Goal: Task Accomplishment & Management: Manage account settings

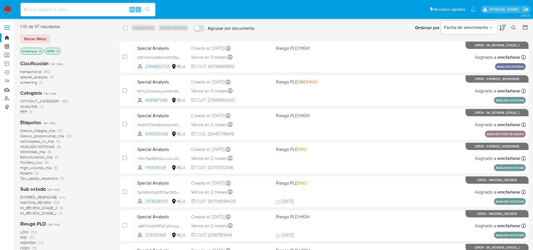
click at [63, 10] on input at bounding box center [87, 9] width 135 height 7
paste input "LA8y5Qvk0YJg8WFCjBIM00tT"
type input "LA8y5Qvk0YJg8WFCjBIM00tT"
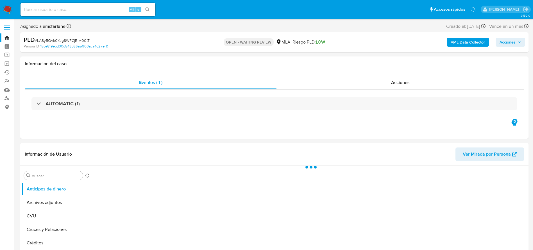
click at [52, 39] on span "# LA8y5Qvk0YJg8WFCjBIM00tT" at bounding box center [62, 41] width 55 height 6
copy span "LA8y5Qvk0YJg8WFCjBIM00tT"
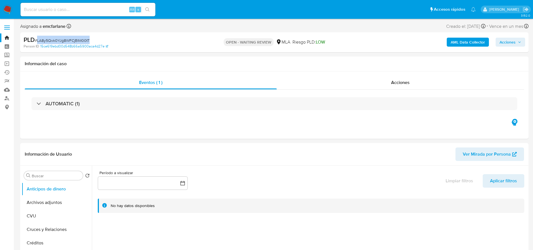
select select "10"
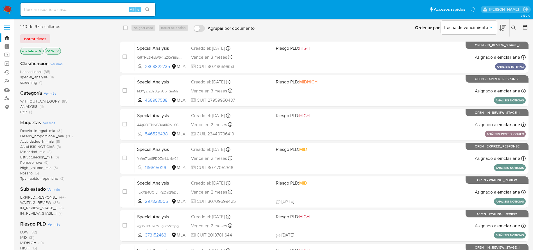
click at [29, 41] on span "Borrar filtros" at bounding box center [35, 39] width 22 height 8
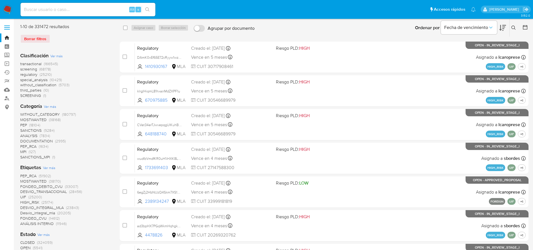
click at [515, 29] on icon at bounding box center [513, 28] width 4 height 4
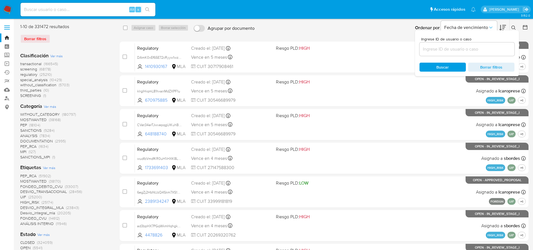
click at [445, 45] on input at bounding box center [466, 48] width 95 height 7
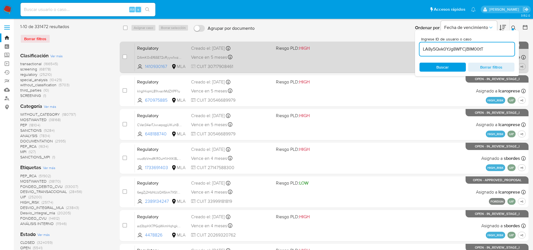
type input "LA8y5Qvk0YJg8WFCjBIM00tT"
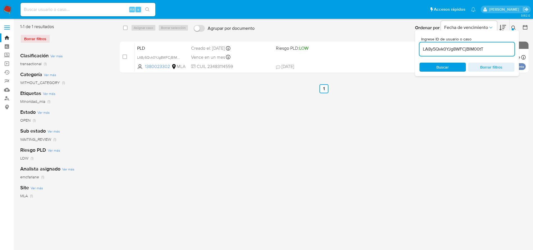
drag, startPoint x: 125, startPoint y: 29, endPoint x: 150, endPoint y: 28, distance: 25.0
click at [125, 29] on input "checkbox" at bounding box center [125, 28] width 4 height 4
checkbox input "true"
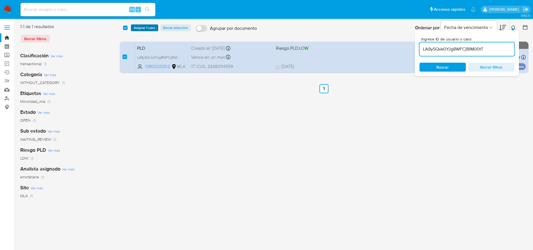
click at [150, 28] on span "Asignar 1 caso" at bounding box center [145, 28] width 22 height 6
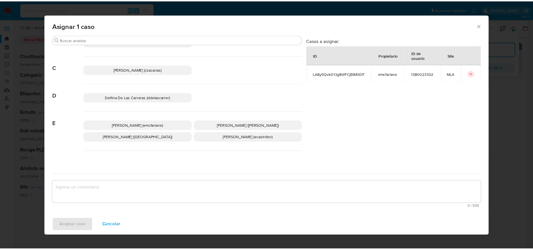
scroll to position [42, 0]
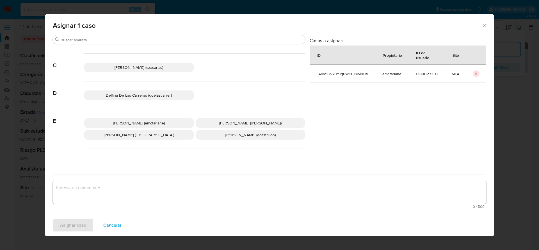
click at [146, 124] on span "[PERSON_NAME] (emcfarlane)" at bounding box center [139, 123] width 52 height 6
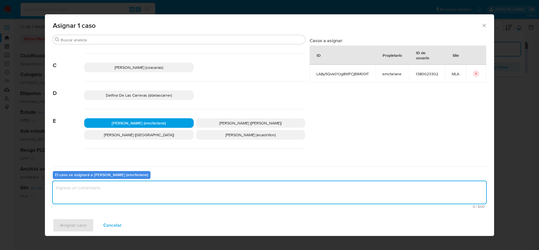
click at [102, 198] on textarea "assign-modal" at bounding box center [269, 192] width 433 height 22
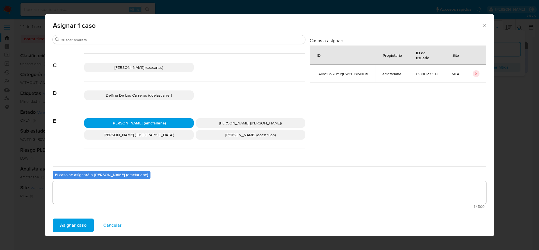
click at [79, 224] on span "Asignar caso" at bounding box center [73, 225] width 26 height 12
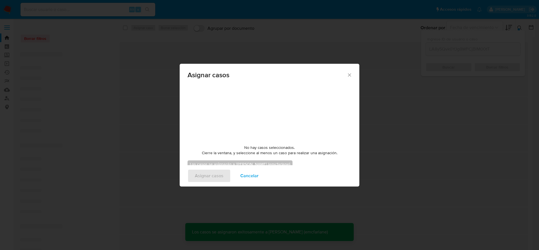
checkbox input "false"
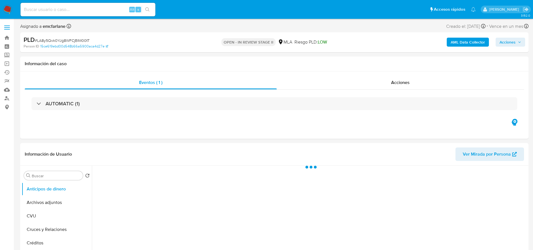
click at [513, 41] on span "Acciones" at bounding box center [507, 42] width 16 height 9
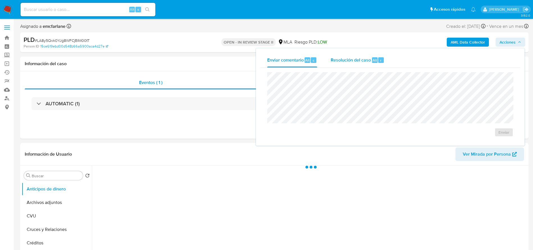
click at [376, 59] on span "Alt" at bounding box center [374, 60] width 4 height 5
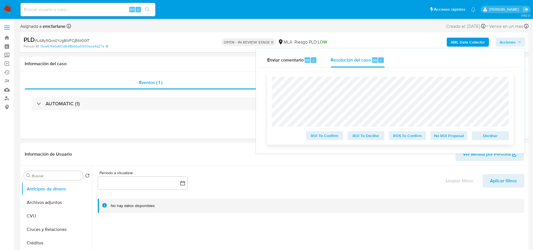
click at [494, 137] on span "Declinar" at bounding box center [489, 136] width 29 height 8
select select "10"
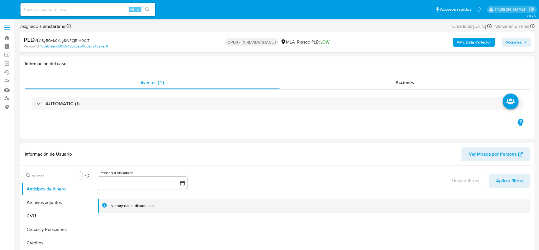
select select "10"
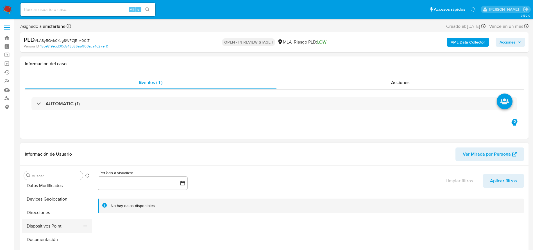
scroll to position [168, 0]
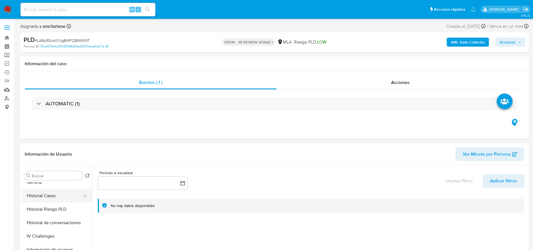
click at [43, 194] on button "Historial Casos" at bounding box center [55, 195] width 66 height 13
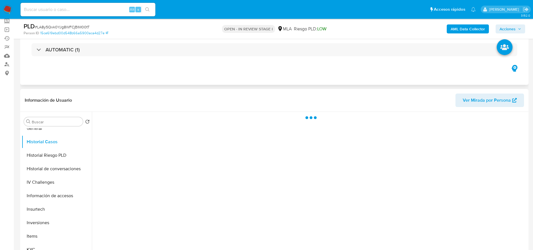
scroll to position [42, 0]
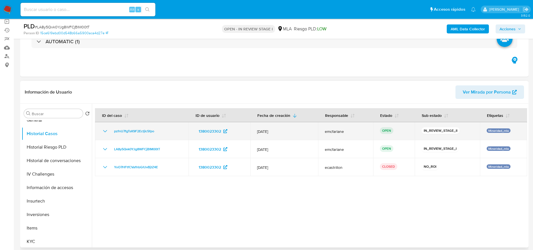
drag, startPoint x: 159, startPoint y: 130, endPoint x: 111, endPoint y: 135, distance: 48.5
click at [111, 135] on td "pzfnU7fgTsK9F2EctjIc5fpo" at bounding box center [141, 131] width 93 height 18
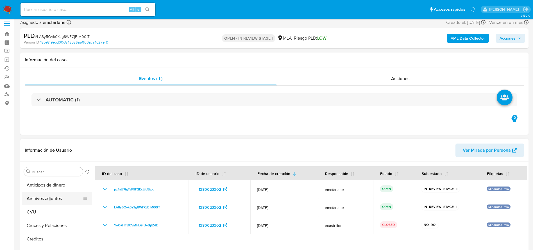
scroll to position [0, 0]
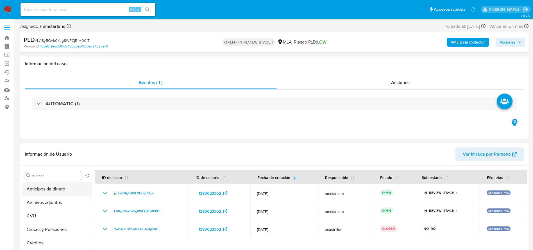
click at [41, 202] on button "Archivos adjuntos" at bounding box center [57, 202] width 70 height 13
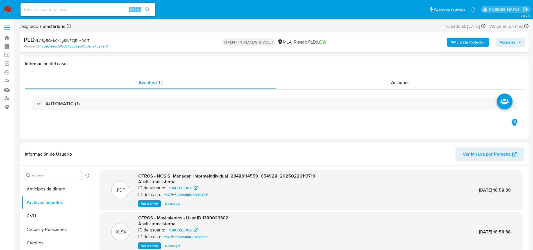
click at [468, 42] on b "AML Data Collector" at bounding box center [467, 42] width 34 height 9
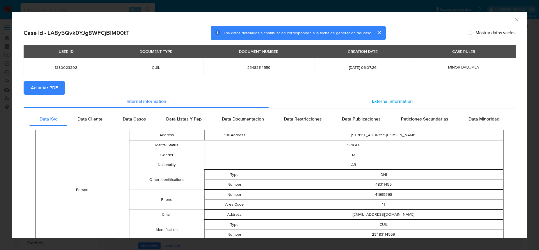
click at [385, 104] on div "External information" at bounding box center [392, 101] width 246 height 13
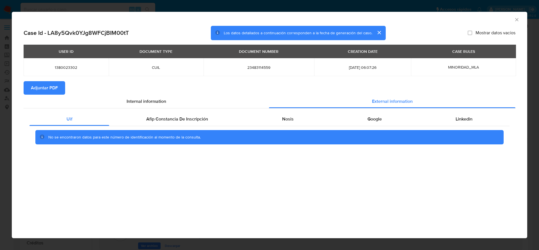
click at [177, 110] on div "Uif Afip Constancia De Inscripción Nosis Google Linkedin No se encontraron dato…" at bounding box center [270, 130] width 492 height 44
click at [177, 116] on span "Afip Constancia De Inscripción" at bounding box center [177, 119] width 62 height 6
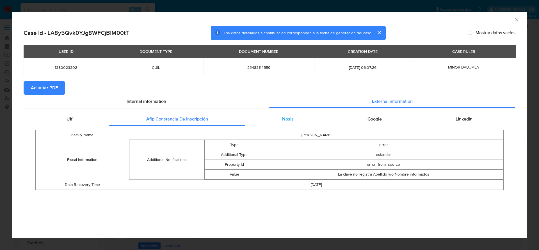
drag, startPoint x: 287, startPoint y: 117, endPoint x: 386, endPoint y: 118, distance: 99.7
click at [287, 118] on span "Nosis" at bounding box center [288, 119] width 12 height 6
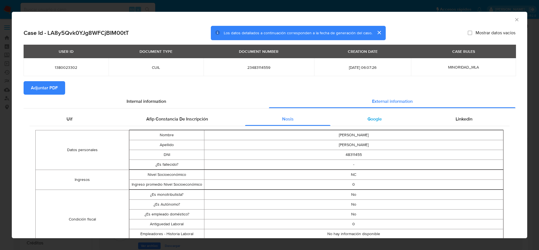
click at [374, 117] on span "Google" at bounding box center [374, 119] width 14 height 6
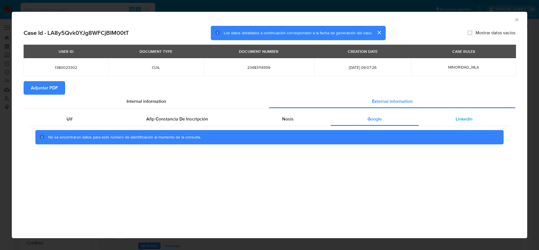
click at [480, 120] on div "Linkedin" at bounding box center [464, 118] width 91 height 13
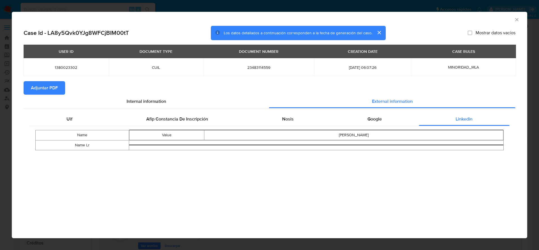
click at [50, 88] on span "Adjuntar PDF" at bounding box center [44, 88] width 27 height 12
click at [517, 22] on icon "Cerrar ventana" at bounding box center [517, 20] width 6 height 6
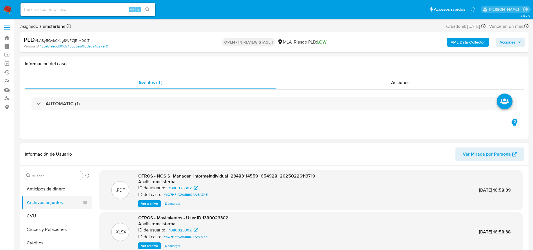
drag, startPoint x: 40, startPoint y: 212, endPoint x: 42, endPoint y: 200, distance: 12.2
click at [40, 212] on button "CVU" at bounding box center [57, 215] width 70 height 13
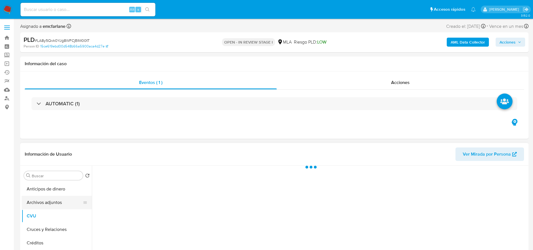
drag, startPoint x: 42, startPoint y: 199, endPoint x: 152, endPoint y: 183, distance: 110.9
click at [42, 199] on button "Archivos adjuntos" at bounding box center [57, 202] width 70 height 13
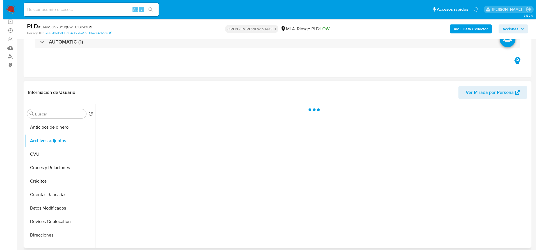
scroll to position [42, 0]
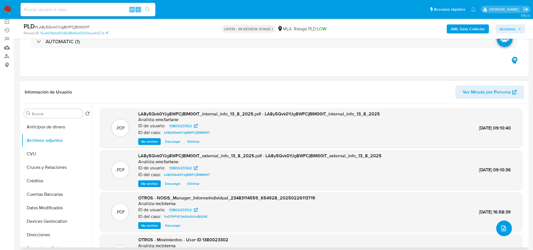
click at [499, 223] on button "upload-file" at bounding box center [504, 228] width 16 height 16
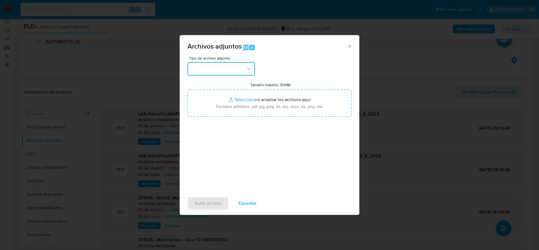
click at [237, 70] on button "button" at bounding box center [221, 68] width 67 height 13
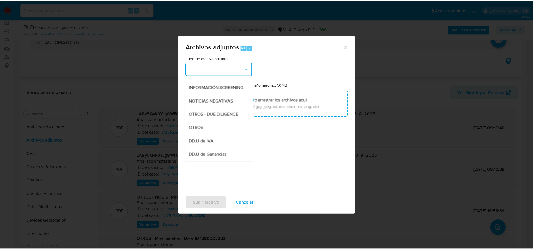
scroll to position [84, 0]
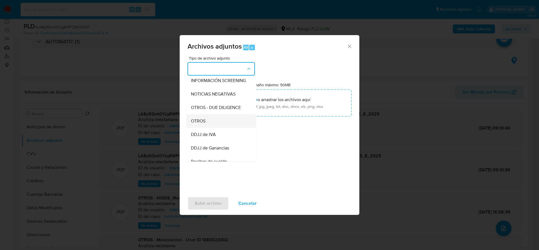
click at [202, 124] on span "OTROS" at bounding box center [198, 121] width 15 height 6
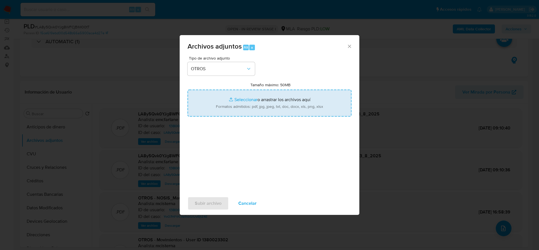
type input "C:\fakepath\1380023302_movimientos.xlsx"
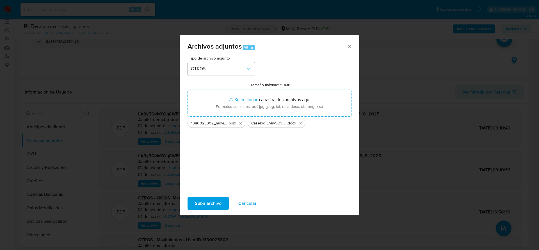
click at [199, 210] on div "Subir archivo Cancelar" at bounding box center [270, 203] width 180 height 21
click at [205, 200] on span "Subir archivo" at bounding box center [208, 203] width 27 height 12
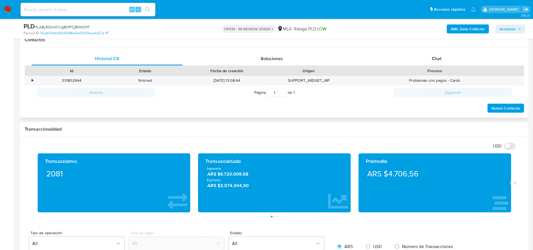
scroll to position [211, 0]
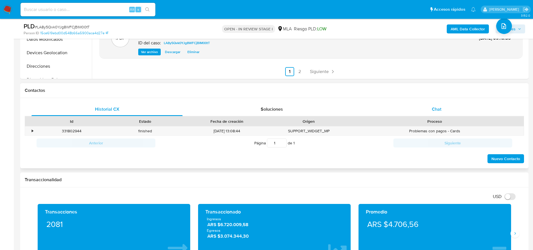
click at [438, 108] on span "Chat" at bounding box center [437, 109] width 10 height 6
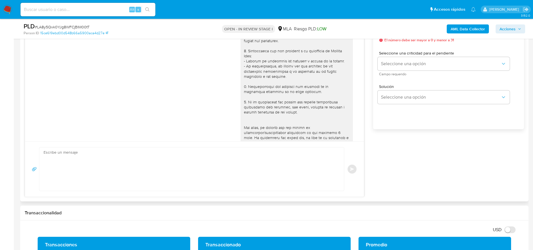
scroll to position [787, 0]
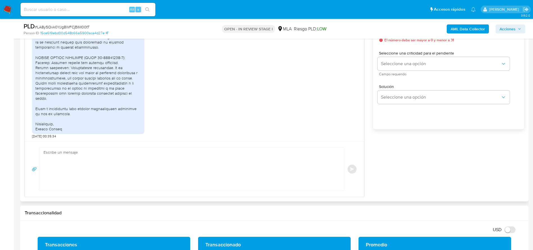
click at [127, 165] on textarea at bounding box center [190, 168] width 293 height 43
paste textarea "Hola Manuel Kaplan, Muchas gracias por tu respuesta. En función de las operacio…"
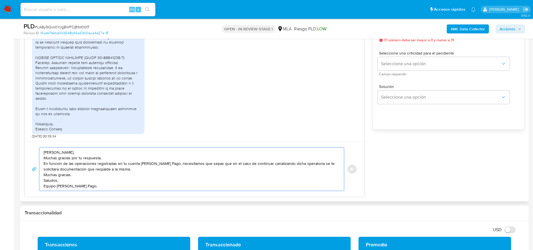
click at [99, 150] on textarea "Hola Manuel Kaplan, Muchas gracias por tu respuesta. En función de las operacio…" at bounding box center [190, 168] width 293 height 43
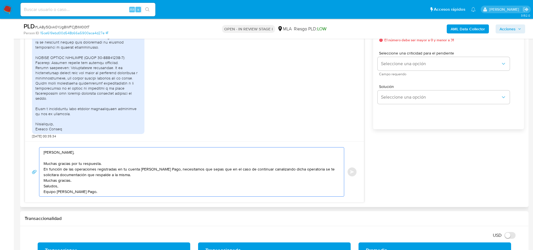
click at [107, 165] on textarea "Hola Manuel Kaplan, Muchas gracias por tu respuesta. En función de las operacio…" at bounding box center [190, 171] width 293 height 49
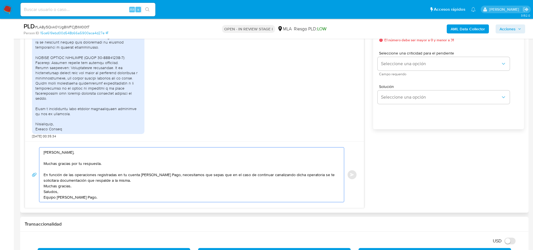
click at [136, 182] on textarea "Hola Manuel Kaplan, Muchas gracias por tu respuesta. En función de las operacio…" at bounding box center [190, 174] width 293 height 54
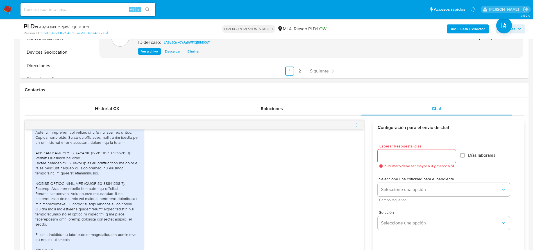
scroll to position [211, 0]
type textarea "Hola Manuel Kaplan, Muchas gracias por tu respuesta. En función de las operacio…"
click at [398, 159] on input "Esperar Respuesta (días)" at bounding box center [416, 156] width 78 height 7
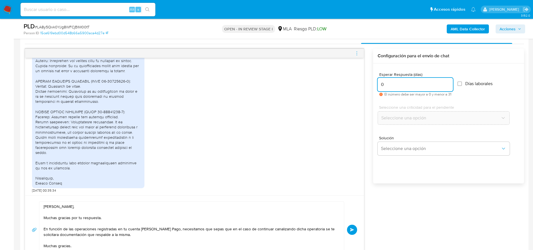
scroll to position [295, 0]
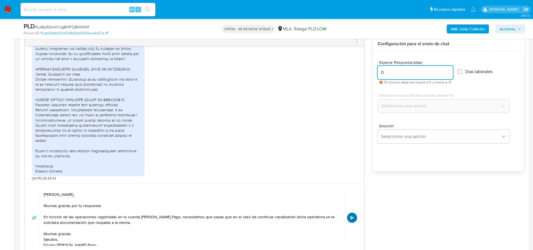
type input "0"
click at [350, 215] on button "Enviar" at bounding box center [352, 218] width 10 height 10
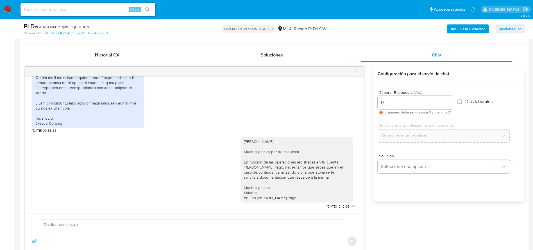
scroll to position [253, 0]
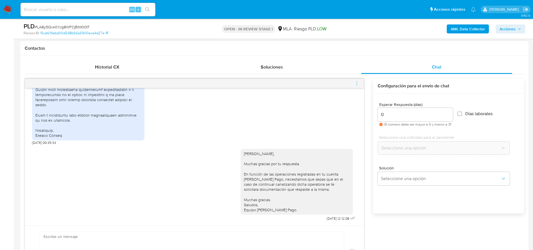
click at [356, 85] on icon "menu-action" at bounding box center [356, 83] width 5 height 5
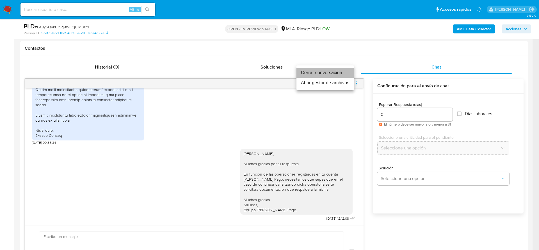
click at [327, 74] on li "Cerrar conversación" at bounding box center [325, 73] width 58 height 10
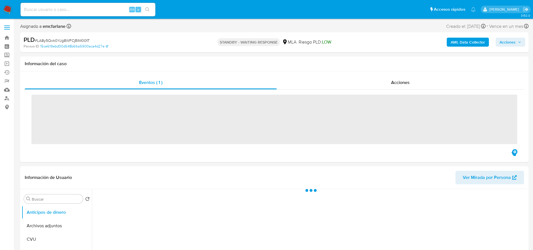
click at [52, 39] on span "# LA8y5Qvk0YJg8WFCjBIM00tT" at bounding box center [62, 41] width 55 height 6
copy span "LA8y5Qvk0YJg8WFCjBIM00tT"
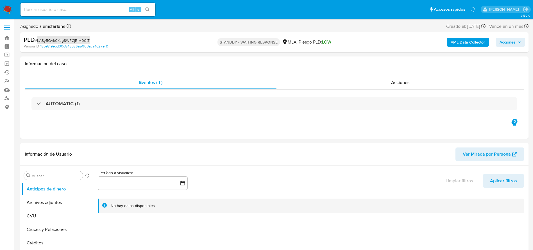
select select "10"
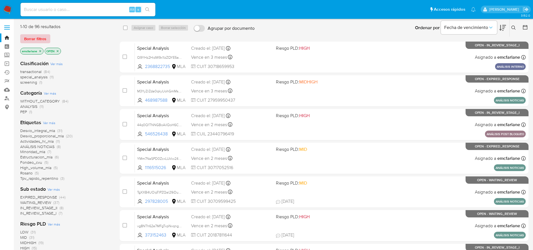
click at [44, 38] on span "Borrar filtros" at bounding box center [35, 39] width 22 height 8
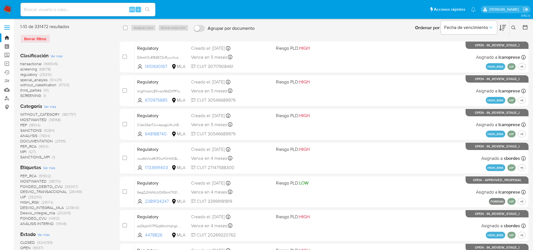
click at [514, 26] on icon at bounding box center [513, 28] width 4 height 4
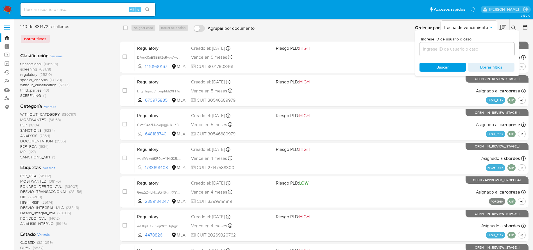
click at [483, 51] on input at bounding box center [466, 48] width 95 height 7
type input "LA8y5Qvk0YJg8WFCjBIM00tT"
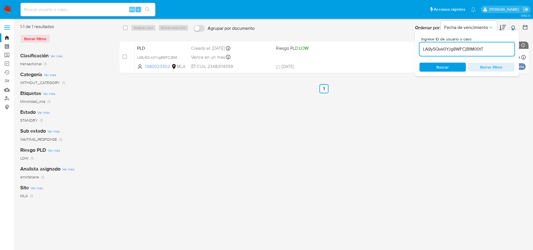
click at [125, 28] on input "checkbox" at bounding box center [125, 28] width 4 height 4
checkbox input "true"
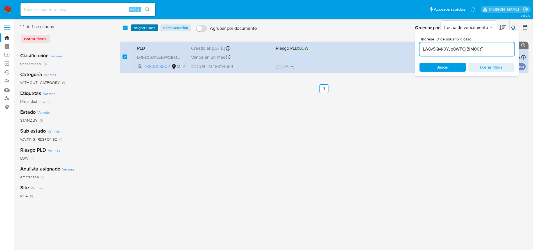
click at [145, 26] on span "Asignar 1 caso" at bounding box center [145, 28] width 22 height 6
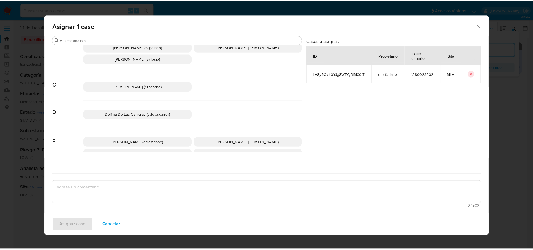
scroll to position [42, 0]
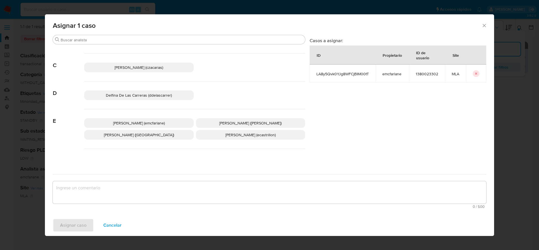
click at [155, 122] on span "Elaine Mc Farlane (emcfarlane)" at bounding box center [139, 123] width 52 height 6
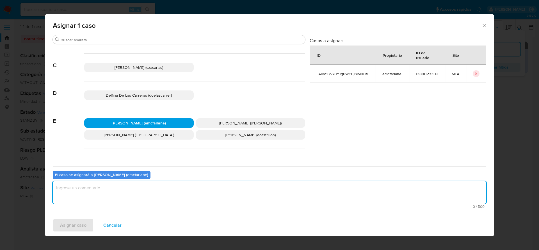
click at [98, 201] on textarea "assign-modal" at bounding box center [269, 192] width 433 height 22
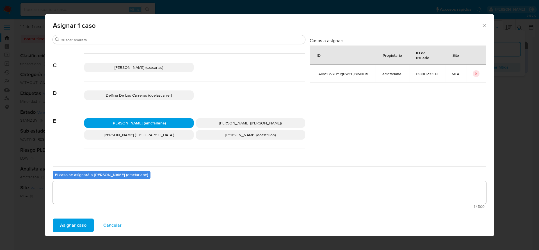
click at [69, 223] on span "Asignar caso" at bounding box center [73, 225] width 26 height 12
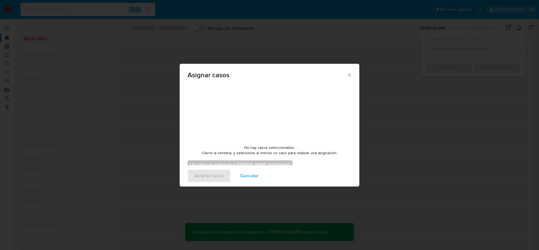
checkbox input "false"
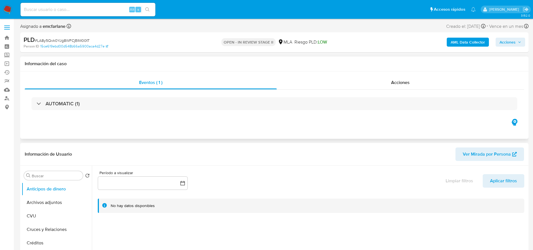
select select "10"
click at [521, 42] on button "Acciones" at bounding box center [509, 42] width 29 height 9
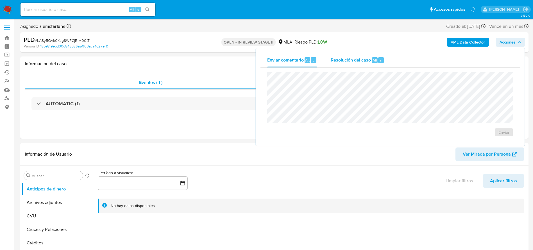
click at [357, 64] on div "Resolución del caso Alt r" at bounding box center [357, 60] width 54 height 15
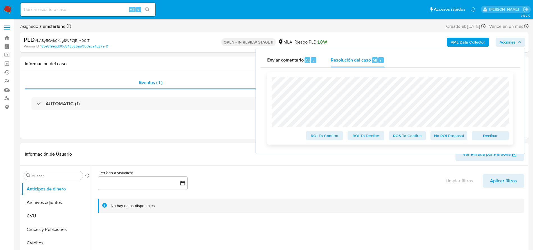
click at [479, 138] on span "Declinar" at bounding box center [489, 136] width 29 height 8
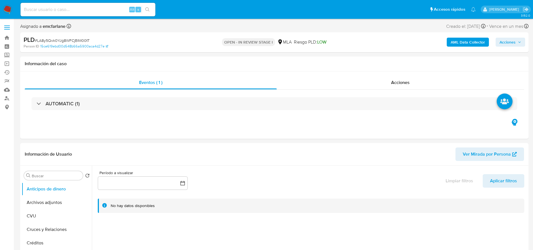
select select "10"
click at [510, 47] on div "AML Data Collector Acciones" at bounding box center [442, 42] width 166 height 13
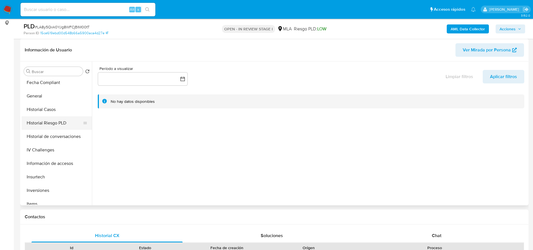
scroll to position [138, 0]
click at [50, 125] on button "Historial Casos" at bounding box center [55, 121] width 66 height 13
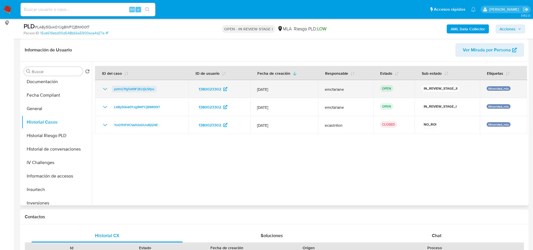
click at [136, 91] on span "pzfnU7fgTsK9F2EctjIc5fpo" at bounding box center [134, 89] width 40 height 7
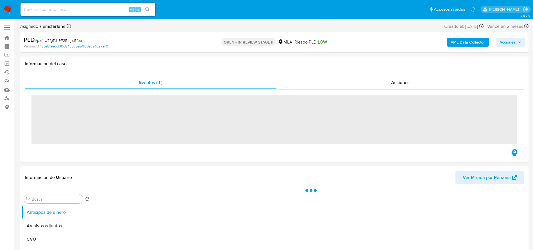
click at [512, 41] on span "Acciones" at bounding box center [507, 42] width 16 height 9
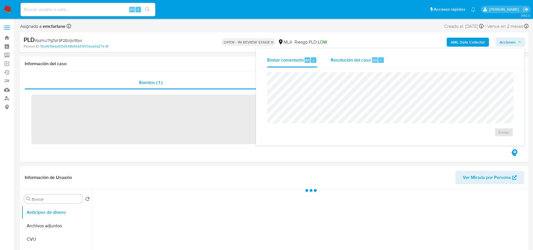
click at [380, 58] on span "r" at bounding box center [380, 60] width 1 height 5
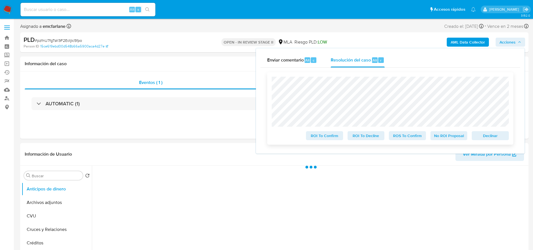
click at [495, 136] on span "Declinar" at bounding box center [489, 136] width 29 height 8
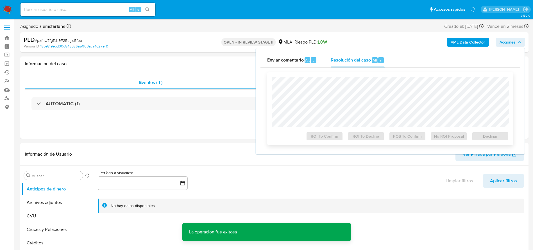
select select "10"
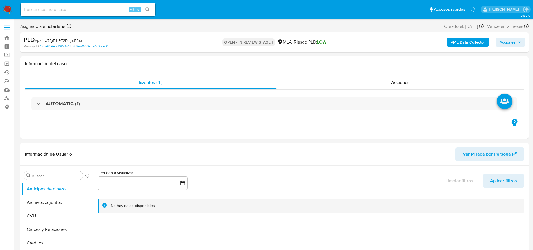
select select "10"
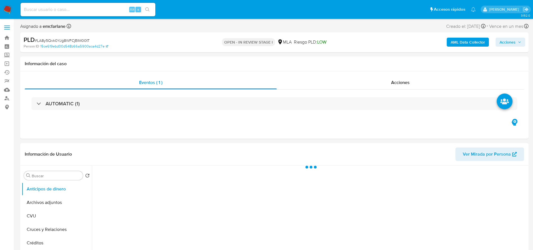
click at [511, 44] on span "Acciones" at bounding box center [507, 42] width 16 height 9
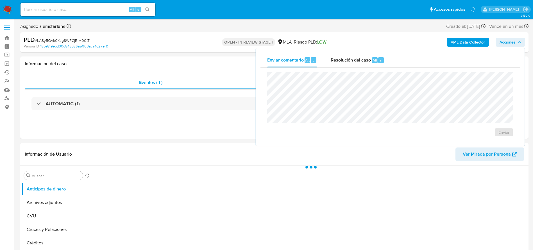
click at [353, 63] on div "Resolución del caso Alt r" at bounding box center [357, 60] width 54 height 15
select select "10"
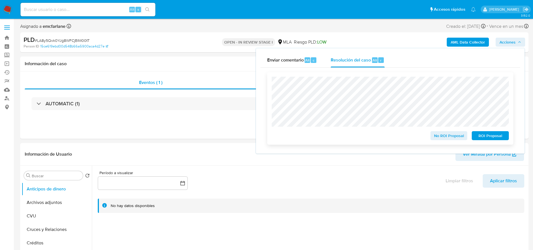
click at [490, 136] on span "ROI Proposal" at bounding box center [489, 136] width 29 height 8
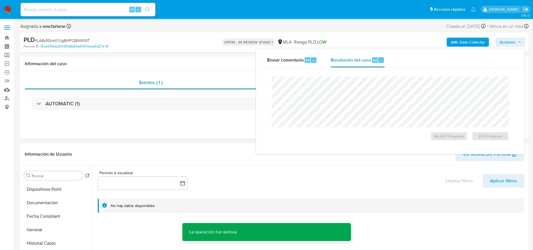
scroll to position [168, 0]
click at [52, 195] on button "Historial Casos" at bounding box center [57, 195] width 70 height 13
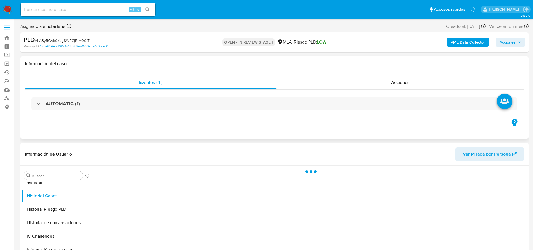
scroll to position [42, 0]
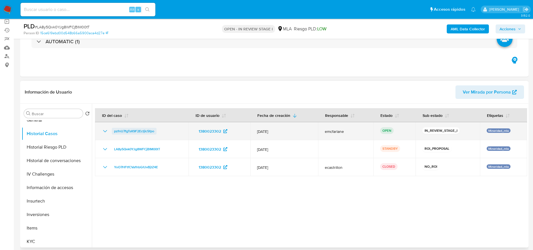
click at [152, 131] on span "pzfnU7fgTsK9F2EctjIc5fpo" at bounding box center [134, 131] width 40 height 7
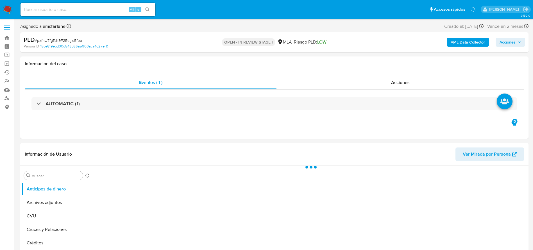
click at [508, 42] on span "Acciones" at bounding box center [507, 42] width 16 height 9
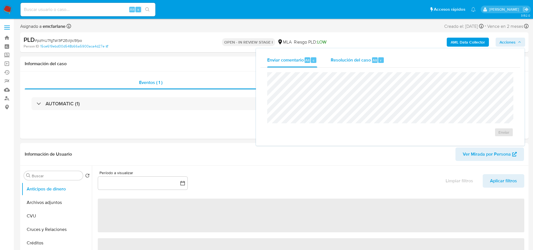
click at [360, 64] on div "Resolución del caso Alt r" at bounding box center [357, 60] width 54 height 15
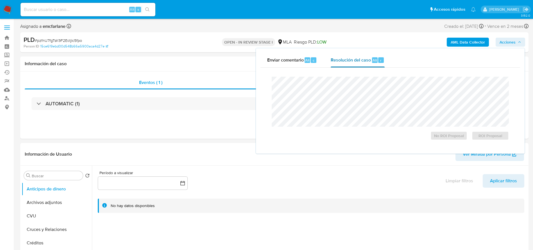
select select "10"
click at [442, 137] on span "No ROI Proposal" at bounding box center [448, 136] width 29 height 8
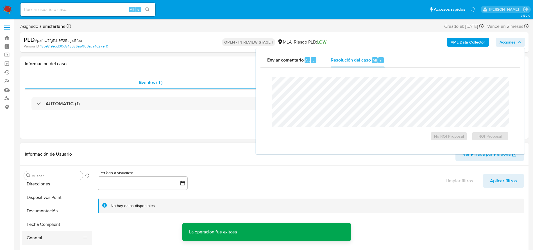
scroll to position [126, 0]
click at [45, 232] on button "Historial Casos" at bounding box center [55, 237] width 66 height 13
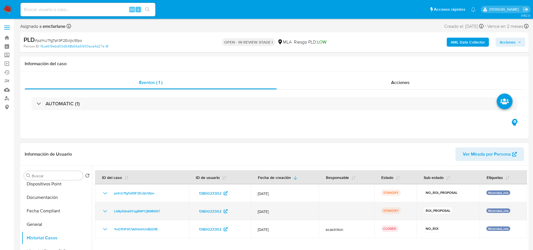
drag, startPoint x: 168, startPoint y: 207, endPoint x: 166, endPoint y: 210, distance: 3.4
click at [168, 208] on div "LA8y5Qvk0YJg8WFCjBIM00tT" at bounding box center [142, 211] width 80 height 7
drag, startPoint x: 165, startPoint y: 211, endPoint x: 106, endPoint y: 213, distance: 59.3
click at [106, 213] on div "LA8y5Qvk0YJg8WFCjBIM00tT" at bounding box center [142, 211] width 80 height 7
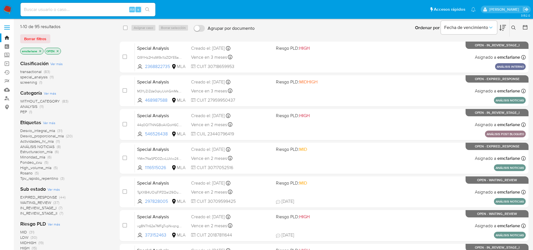
click at [37, 35] on span "Borrar filtros" at bounding box center [35, 39] width 22 height 8
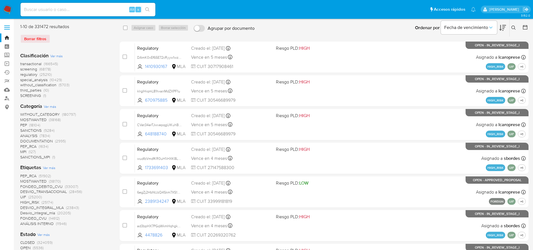
click at [515, 27] on icon at bounding box center [513, 28] width 4 height 4
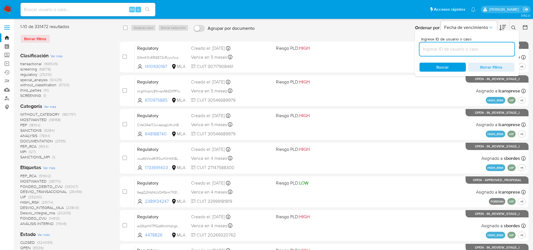
click at [462, 52] on input at bounding box center [466, 48] width 95 height 7
type input "LA8y5Qvk0YJg8WFCjBIM00tT"
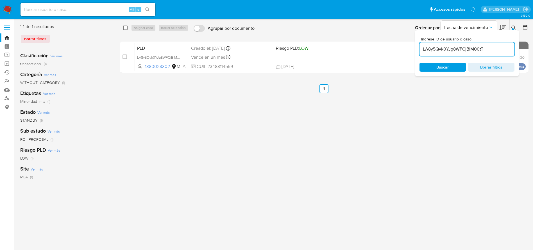
click at [125, 28] on input "checkbox" at bounding box center [125, 28] width 4 height 4
checkbox input "true"
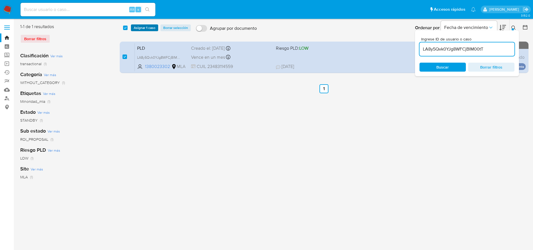
click at [140, 30] on span "Asignar 1 caso" at bounding box center [145, 28] width 22 height 6
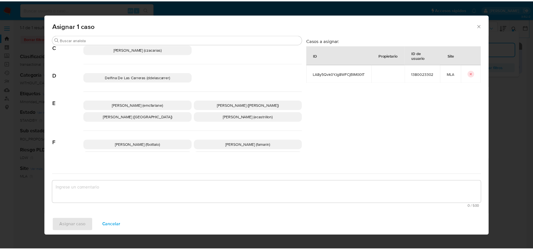
scroll to position [84, 0]
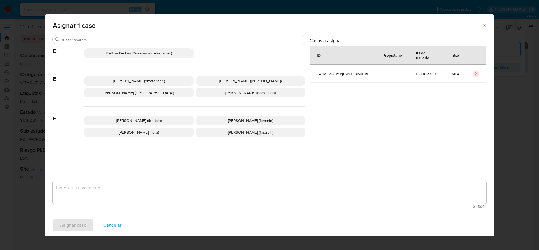
click at [131, 85] on p "[PERSON_NAME] (emcfarlane)" at bounding box center [138, 81] width 109 height 10
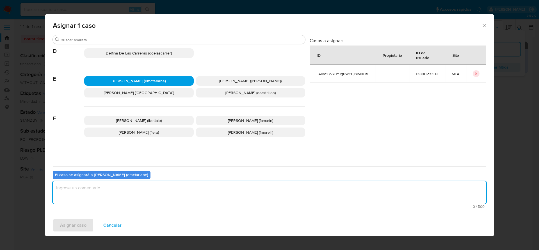
drag, startPoint x: 120, startPoint y: 183, endPoint x: 76, endPoint y: 229, distance: 63.7
click at [120, 183] on textarea "assign-modal" at bounding box center [269, 192] width 433 height 22
click at [67, 226] on span "Asignar caso" at bounding box center [73, 225] width 26 height 12
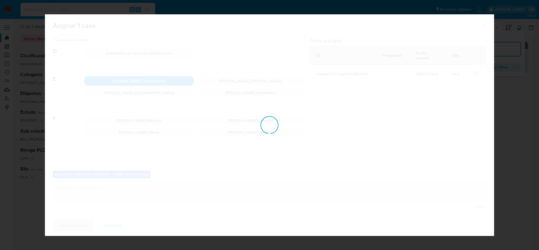
checkbox input "false"
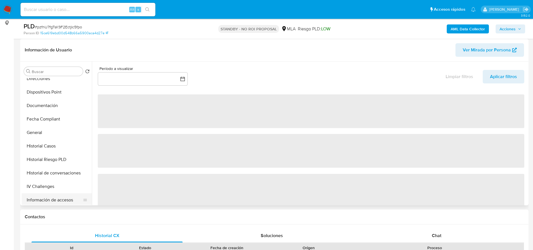
scroll to position [126, 0]
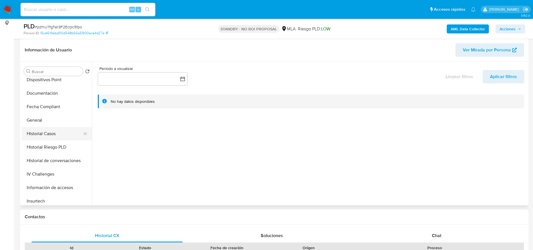
select select "10"
drag, startPoint x: 39, startPoint y: 137, endPoint x: 181, endPoint y: 119, distance: 143.2
click at [39, 137] on button "Historial Casos" at bounding box center [57, 133] width 70 height 13
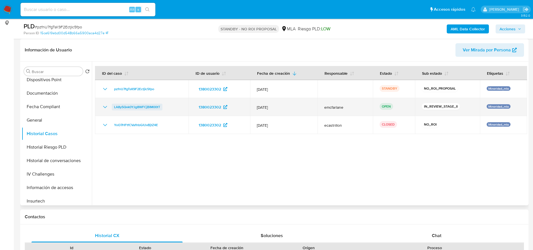
click at [148, 106] on span "LA8y5Qvk0YJg8WFCjBIM00tT" at bounding box center [137, 107] width 46 height 7
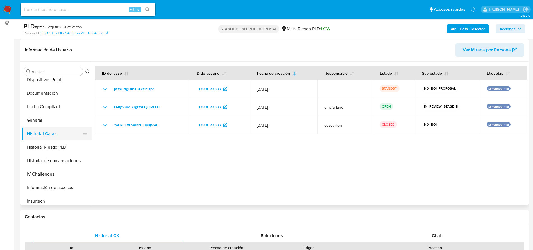
drag, startPoint x: 34, startPoint y: 147, endPoint x: 38, endPoint y: 133, distance: 14.3
click at [35, 144] on button "Historial Riesgo PLD" at bounding box center [57, 146] width 70 height 13
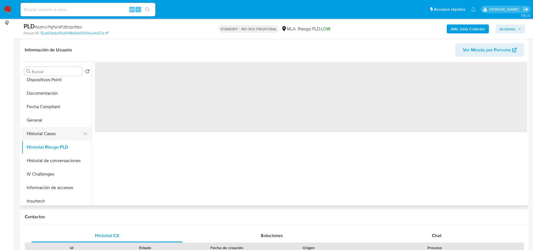
click at [38, 132] on button "Historial Casos" at bounding box center [55, 133] width 66 height 13
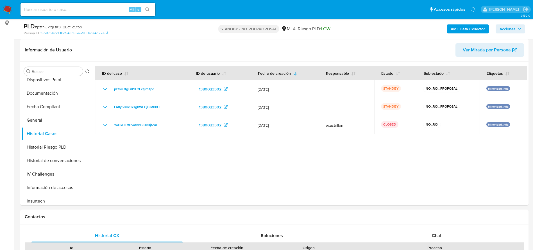
click at [63, 10] on input at bounding box center [87, 9] width 135 height 7
paste input "XBrxwan1IgrfsoHRaHBxEqkD"
type input "XBrxwan1IgrfsoHRaHBxEqkD"
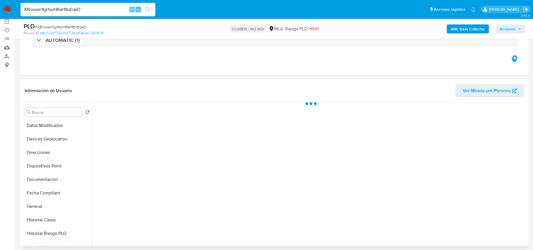
scroll to position [84, 0]
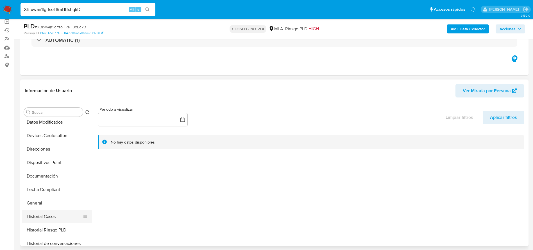
click at [49, 218] on button "Historial Casos" at bounding box center [55, 216] width 66 height 13
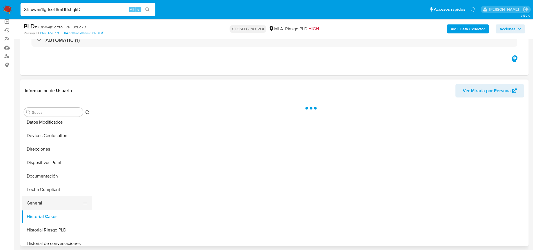
click at [42, 203] on button "General" at bounding box center [55, 202] width 66 height 13
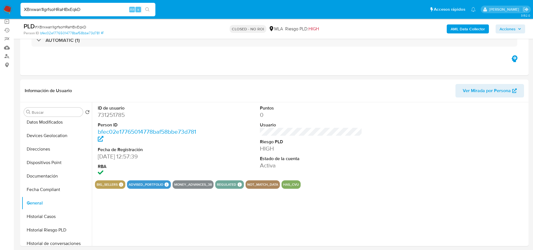
select select "10"
drag, startPoint x: 7, startPoint y: 3, endPoint x: 6, endPoint y: 6, distance: 2.8
click at [6, 6] on img at bounding box center [8, 10] width 10 height 10
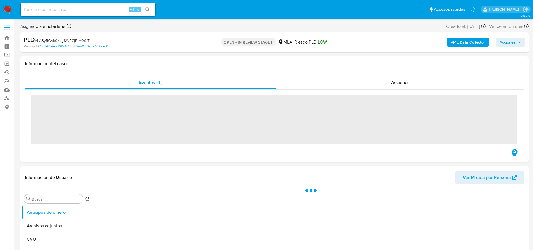
click at [518, 39] on span "Acciones" at bounding box center [510, 42] width 22 height 8
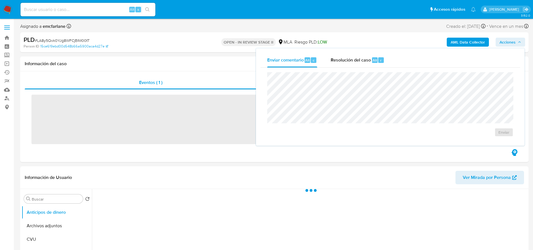
drag, startPoint x: 376, startPoint y: 65, endPoint x: 380, endPoint y: 70, distance: 6.8
click at [376, 65] on div "Resolución del caso Alt r" at bounding box center [357, 60] width 54 height 15
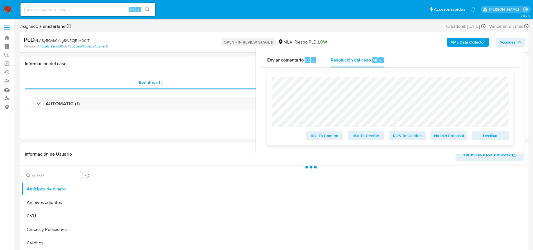
click at [495, 137] on span "Declinar" at bounding box center [489, 136] width 29 height 8
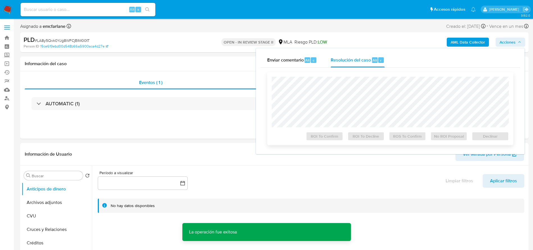
select select "10"
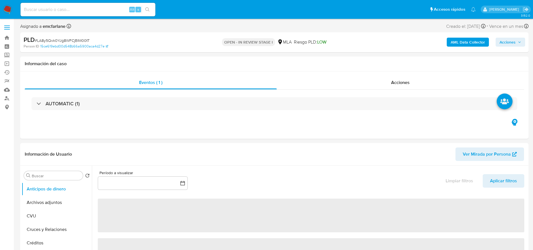
click at [507, 40] on span "Acciones" at bounding box center [507, 42] width 16 height 9
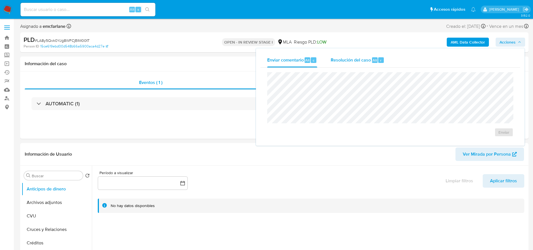
click at [379, 65] on div "Resolución del caso Alt r" at bounding box center [357, 60] width 54 height 15
select select "10"
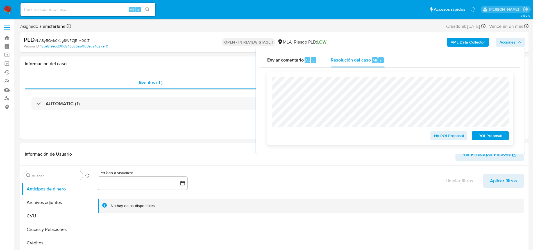
click at [445, 140] on span "No ROI Proposal" at bounding box center [448, 136] width 29 height 8
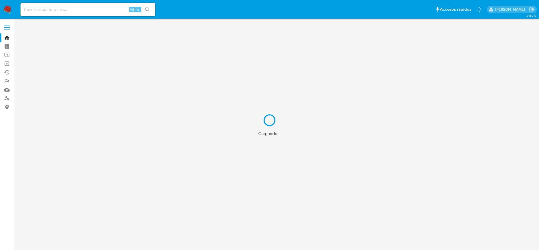
click at [65, 12] on div "Cargando..." at bounding box center [269, 125] width 539 height 250
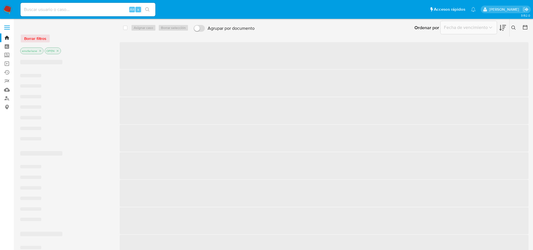
click at [64, 10] on input at bounding box center [87, 9] width 135 height 7
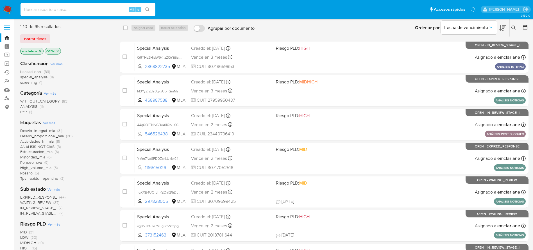
paste input "uuOr8JJlm0I6GzL79sk17rtu"
type input "uuOr8JJlm0I6GzL79sk17rtu"
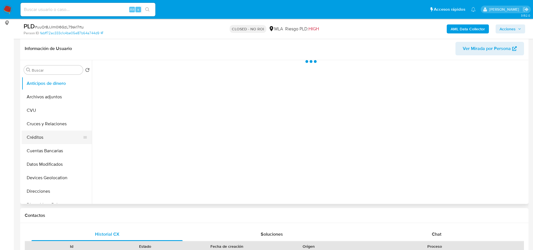
scroll to position [126, 0]
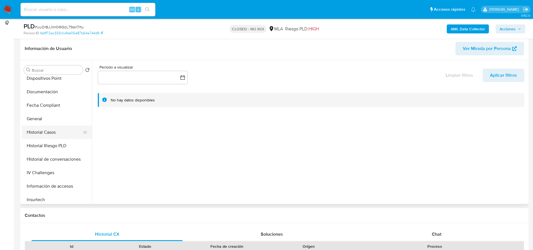
click at [49, 134] on button "Historial Casos" at bounding box center [55, 131] width 66 height 13
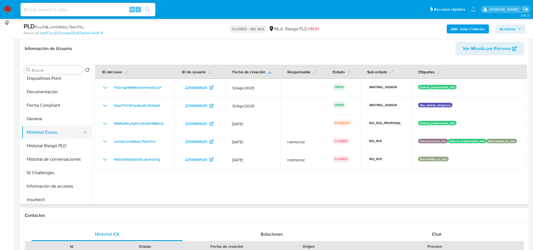
select select "10"
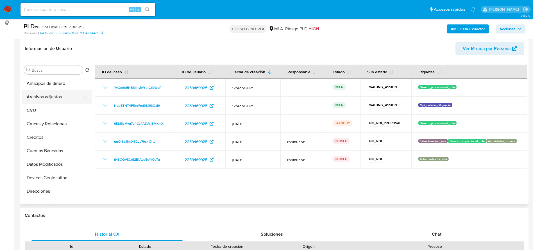
click at [53, 95] on button "Archivos adjuntos" at bounding box center [55, 96] width 66 height 13
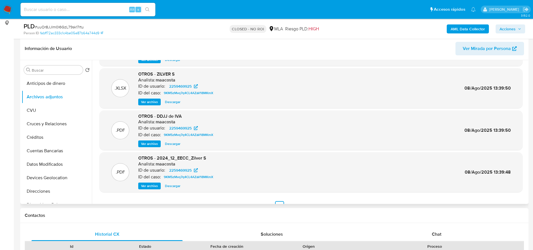
scroll to position [42, 0]
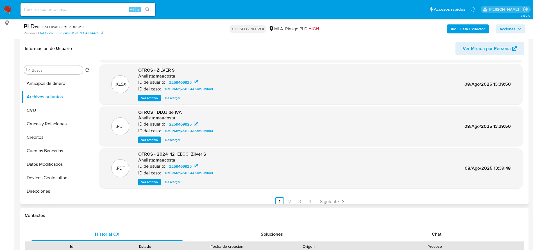
click at [147, 183] on span "Ver archivo" at bounding box center [149, 182] width 17 height 6
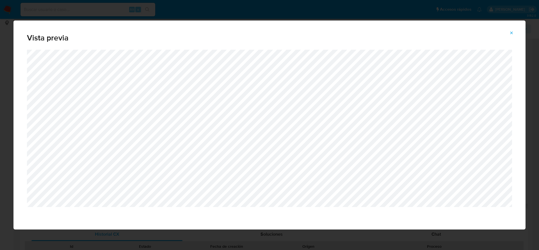
click at [513, 33] on icon "Attachment preview" at bounding box center [511, 33] width 4 height 4
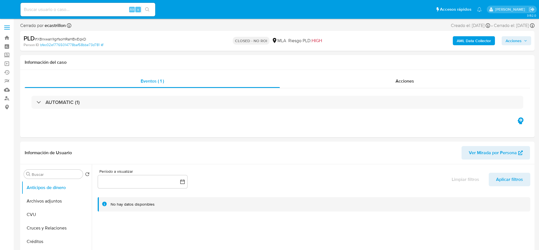
select select "10"
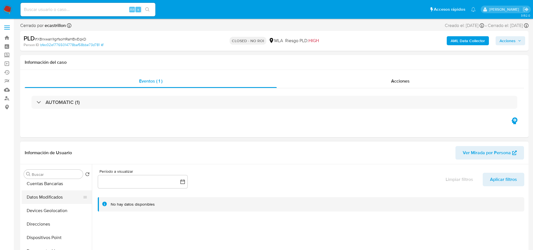
scroll to position [168, 0]
click at [41, 193] on button "Historial Casos" at bounding box center [55, 194] width 66 height 13
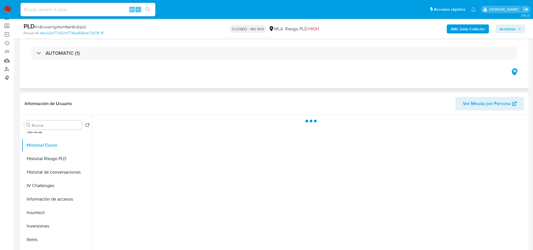
scroll to position [42, 0]
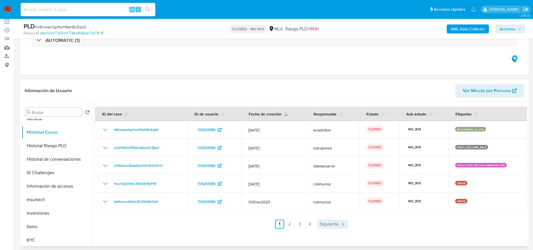
click at [332, 225] on span "Siguiente" at bounding box center [329, 224] width 19 height 4
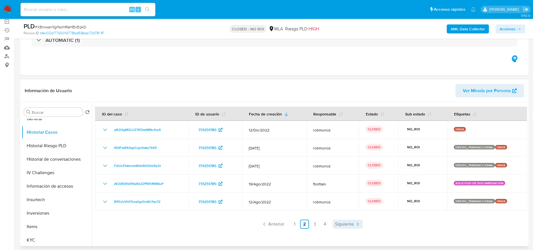
click at [335, 223] on span "Siguiente" at bounding box center [344, 224] width 19 height 4
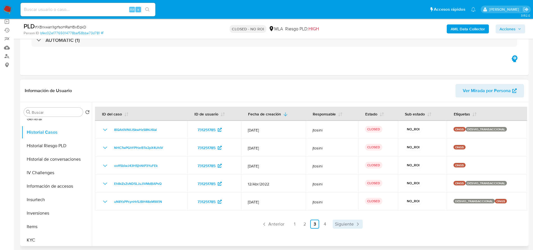
click at [335, 223] on span "Siguiente" at bounding box center [344, 224] width 19 height 4
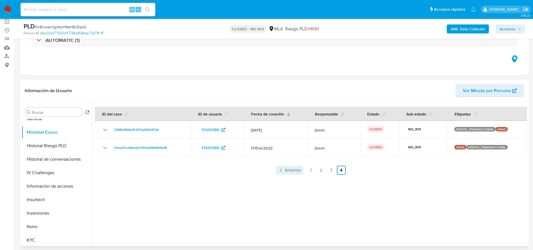
click at [290, 174] on link "Anterior" at bounding box center [289, 170] width 27 height 9
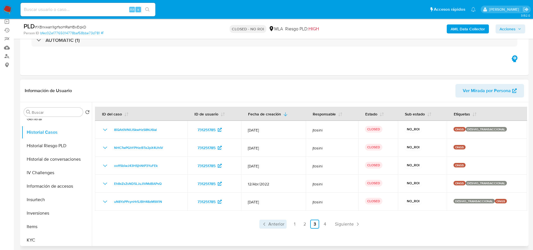
click at [278, 224] on span "Anterior" at bounding box center [276, 224] width 16 height 4
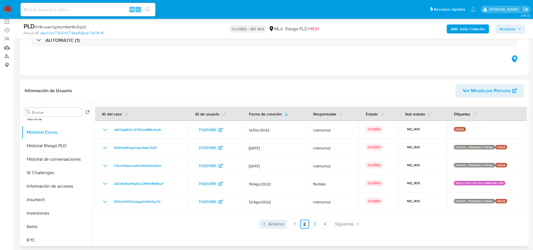
click at [278, 225] on span "Anterior" at bounding box center [276, 224] width 16 height 4
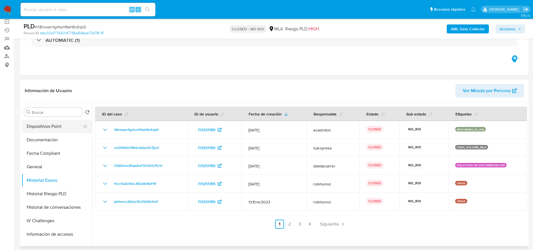
scroll to position [84, 0]
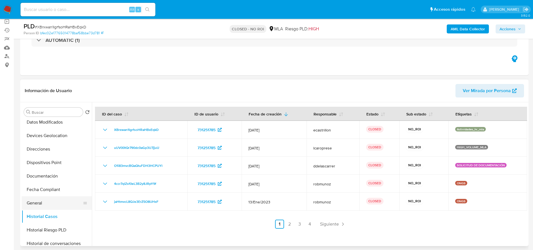
click at [40, 202] on button "General" at bounding box center [55, 202] width 66 height 13
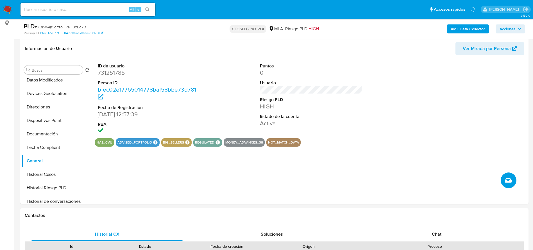
click at [511, 184] on button "Crear caso manual" at bounding box center [508, 180] width 16 height 16
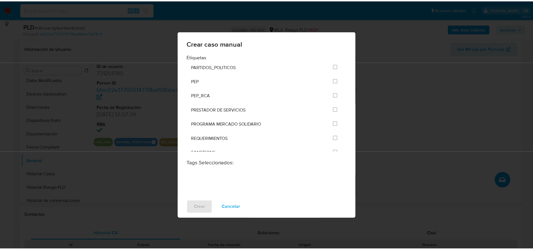
scroll to position [632, 0]
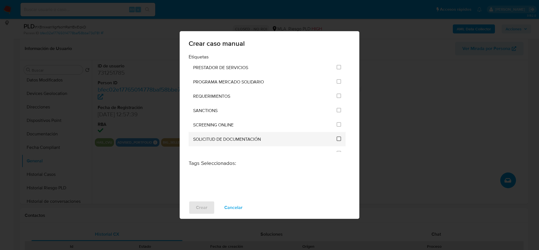
click at [337, 138] on input "2677" at bounding box center [339, 138] width 4 height 4
checkbox input "true"
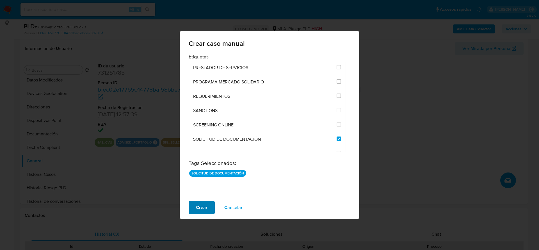
click at [200, 209] on span "Crear" at bounding box center [202, 207] width 12 height 12
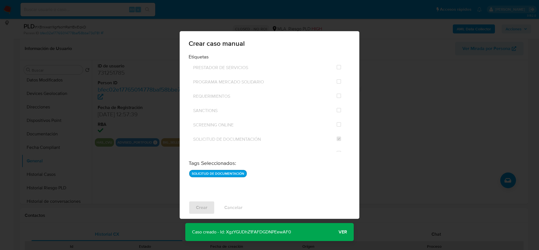
drag, startPoint x: 47, startPoint y: 133, endPoint x: 47, endPoint y: 140, distance: 7.0
click at [48, 134] on div "Crear caso manual Etiquetas ANÁLISIS INTERNO COBROS_TICKET CONTROL_CAP_CASH_IN …" at bounding box center [269, 125] width 539 height 250
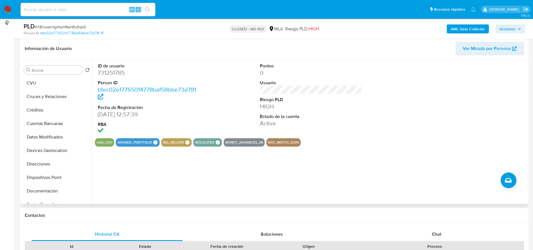
scroll to position [0, 0]
click at [47, 96] on button "Archivos adjuntos" at bounding box center [55, 96] width 66 height 13
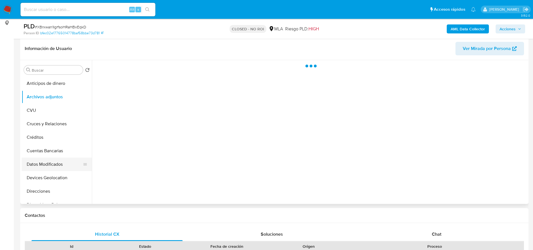
scroll to position [84, 0]
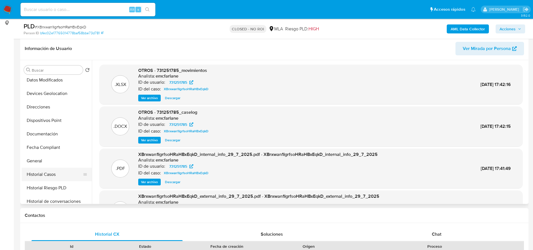
click at [44, 174] on button "Historial Casos" at bounding box center [55, 174] width 66 height 13
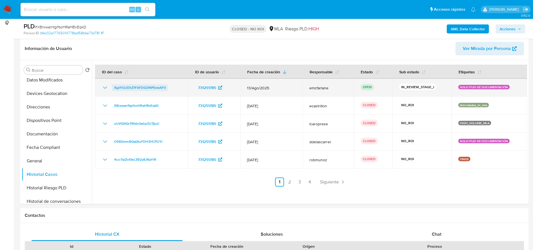
click at [127, 88] on span "XgzYGUDhZ1FAFDGDNPEewAF0" at bounding box center [140, 87] width 52 height 7
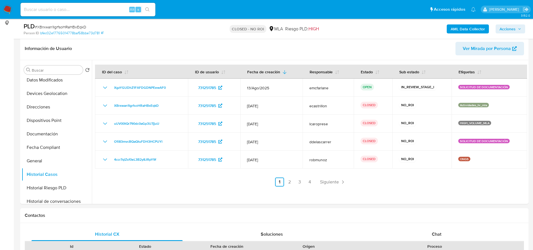
click at [7, 7] on img at bounding box center [8, 10] width 10 height 10
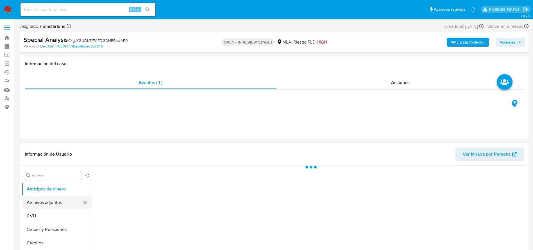
click at [49, 199] on button "Archivos adjuntos" at bounding box center [55, 202] width 66 height 13
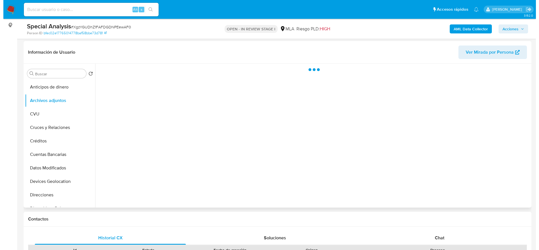
scroll to position [84, 0]
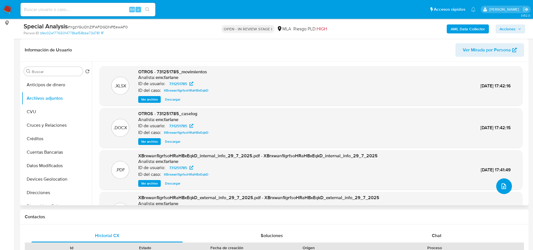
click at [503, 187] on icon "upload-file" at bounding box center [503, 186] width 7 height 7
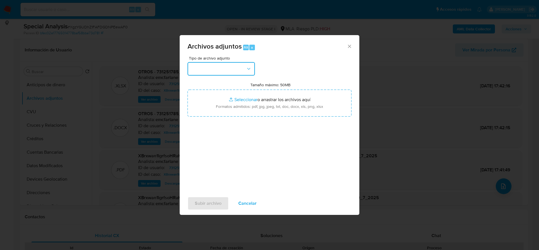
click at [209, 67] on button "button" at bounding box center [221, 68] width 67 height 13
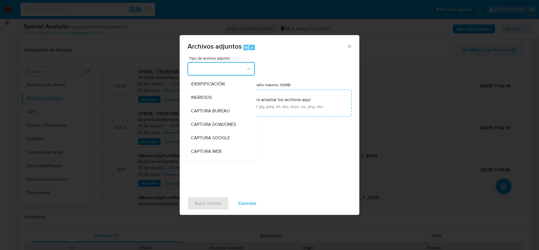
select select "10"
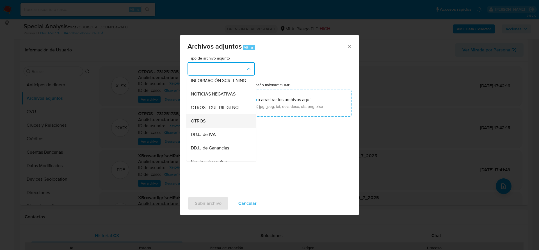
click at [207, 125] on div "OTROS" at bounding box center [219, 120] width 57 height 13
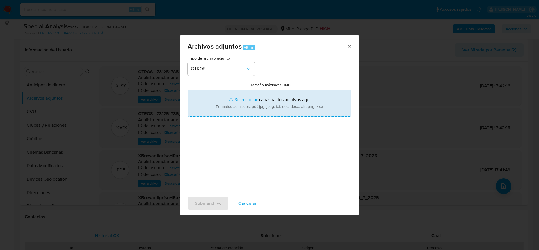
type input "C:\fakepath\2024_12 - EECC EBANX S.A. - VERSION FINAL - FIRMADO (1).pdf"
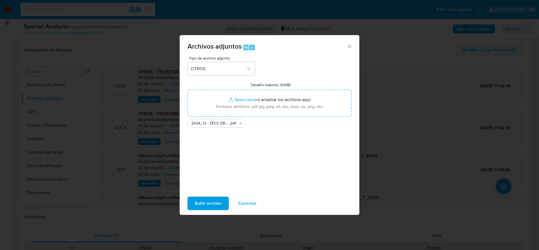
click at [216, 206] on span "Subir archivo" at bounding box center [208, 203] width 27 height 12
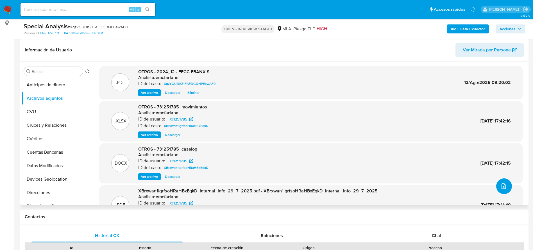
scroll to position [0, 0]
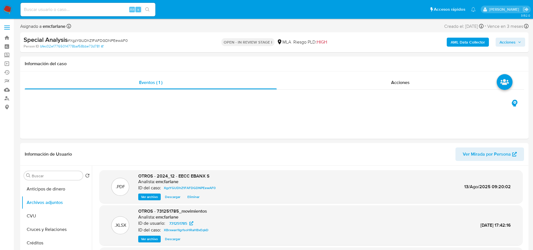
click at [508, 40] on span "Acciones" at bounding box center [507, 42] width 16 height 9
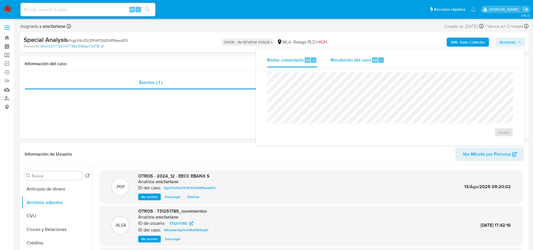
click at [352, 60] on span "Resolución del caso" at bounding box center [350, 60] width 40 height 6
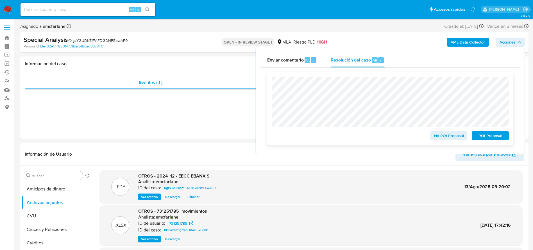
click at [444, 140] on span "No ROI Proposal" at bounding box center [448, 136] width 29 height 8
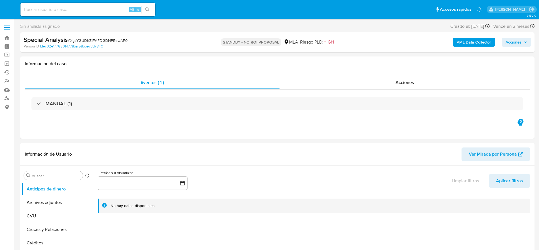
select select "10"
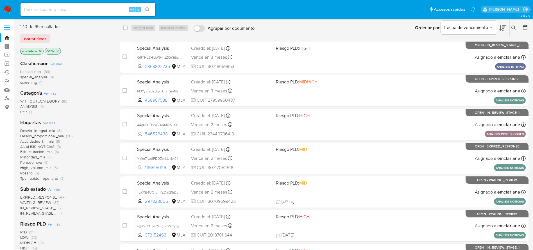
click at [61, 12] on input at bounding box center [87, 9] width 135 height 7
paste input "00uVB0UANNTt8MyocE38gopv"
type input "00uVB0UANNTt8MyocE38gopv"
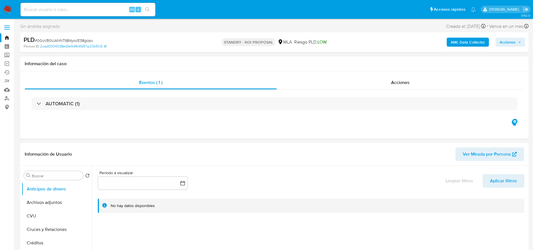
select select "10"
click at [65, 38] on span "# 00uVB0UANNTt8MyocE38gopv" at bounding box center [64, 41] width 58 height 6
copy span "00uVB0UANNTt8MyocE38gopv"
drag, startPoint x: 8, startPoint y: 8, endPoint x: 67, endPoint y: 12, distance: 59.9
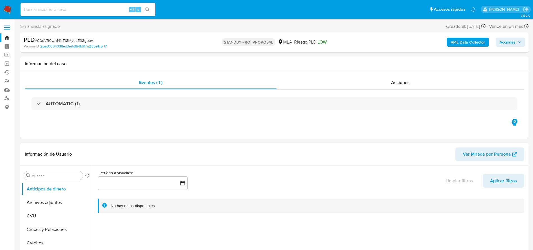
click at [67, 12] on input at bounding box center [87, 9] width 135 height 7
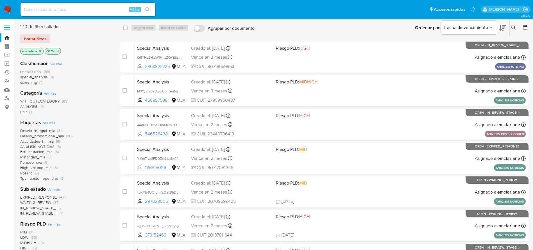
click at [40, 40] on span "Borrar filtros" at bounding box center [35, 39] width 22 height 8
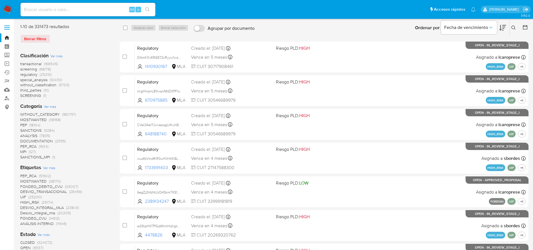
click at [516, 27] on button at bounding box center [513, 27] width 9 height 7
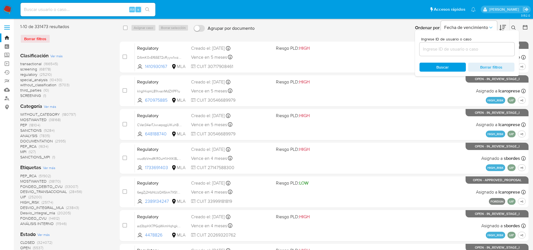
click at [469, 46] on input at bounding box center [466, 48] width 95 height 7
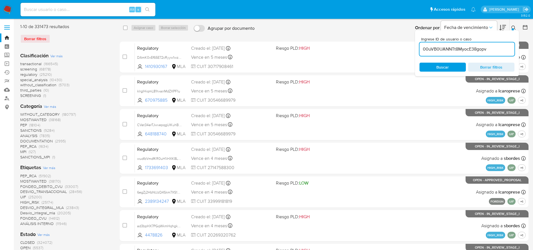
type input "00uVB0UANNTt8MyocE38gopv"
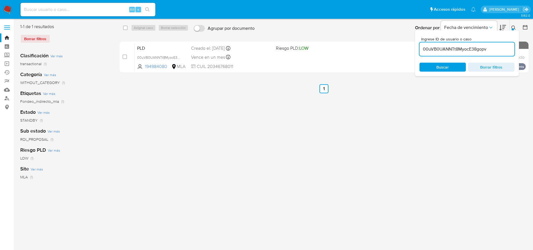
click at [127, 28] on div "select-all-cases-checkbox" at bounding box center [126, 27] width 7 height 7
click at [124, 26] on input "checkbox" at bounding box center [125, 28] width 4 height 4
checkbox input "true"
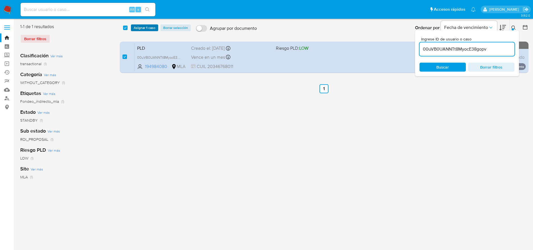
click at [142, 29] on span "Asignar 1 caso" at bounding box center [145, 28] width 22 height 6
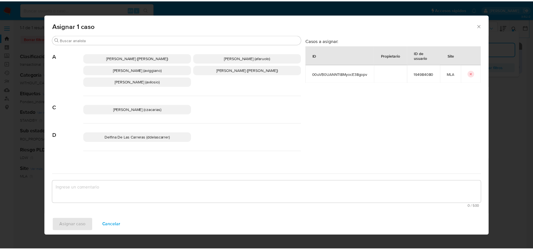
scroll to position [42, 0]
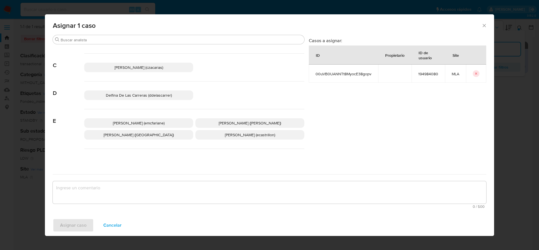
click at [136, 125] on span "[PERSON_NAME] (emcfarlane)" at bounding box center [139, 123] width 52 height 6
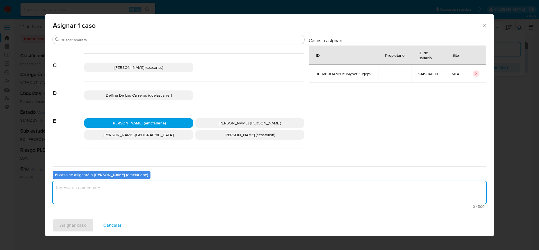
click at [122, 186] on textarea "assign-modal" at bounding box center [269, 192] width 433 height 22
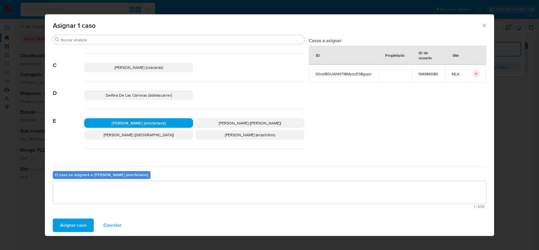
click at [77, 226] on span "Asignar caso" at bounding box center [73, 225] width 26 height 12
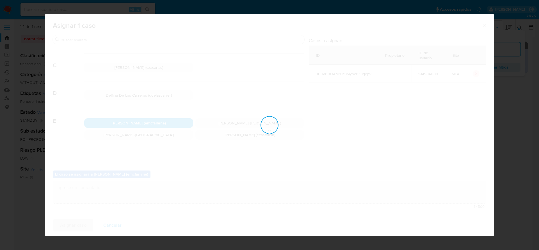
checkbox input "false"
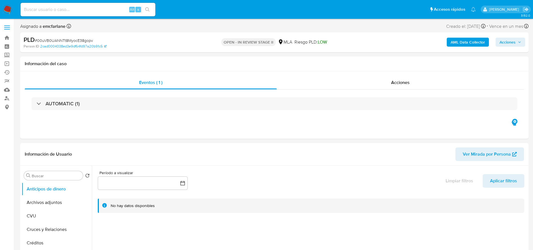
select select "10"
drag, startPoint x: 509, startPoint y: 40, endPoint x: 474, endPoint y: 44, distance: 35.3
click at [509, 40] on span "Acciones" at bounding box center [507, 42] width 16 height 9
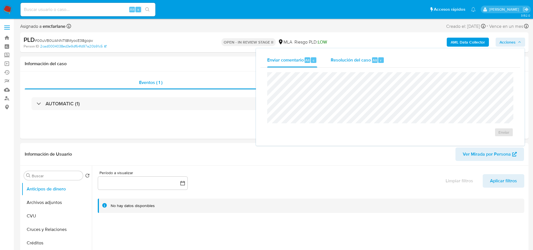
click at [380, 61] on span "r" at bounding box center [380, 60] width 1 height 5
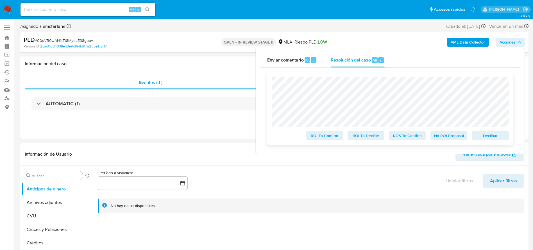
click at [498, 136] on span "Declinar" at bounding box center [489, 136] width 29 height 8
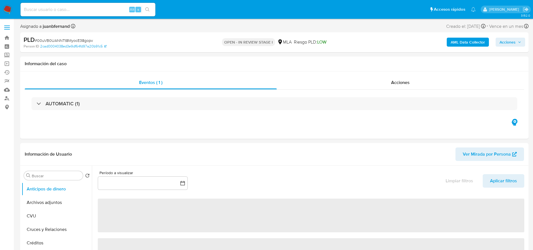
select select "10"
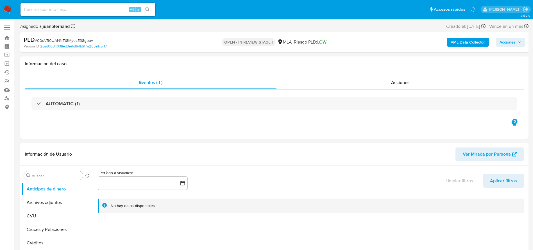
click at [42, 37] on div "PLD # 00uVB0UANNTt8MyocE38gopv" at bounding box center [106, 40] width 165 height 8
copy span "00uVB0UANNTt8MyocE38gopv"
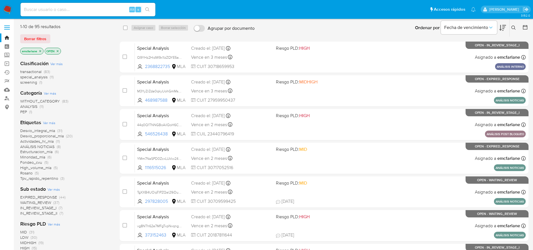
drag, startPoint x: 46, startPoint y: 35, endPoint x: 56, endPoint y: 33, distance: 10.4
click at [46, 35] on button "Borrar filtros" at bounding box center [35, 38] width 30 height 9
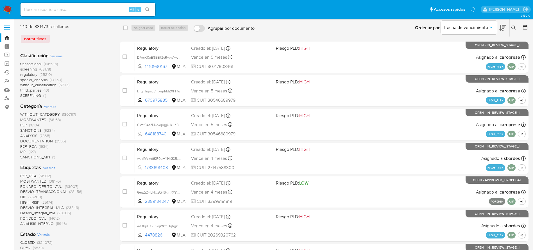
click at [514, 26] on icon at bounding box center [513, 28] width 4 height 4
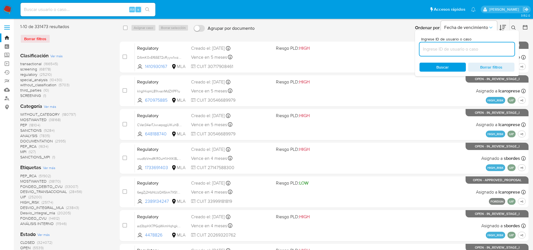
click at [447, 46] on input at bounding box center [466, 48] width 95 height 7
type input "00uVB0UANNTt8MyocE38gopv"
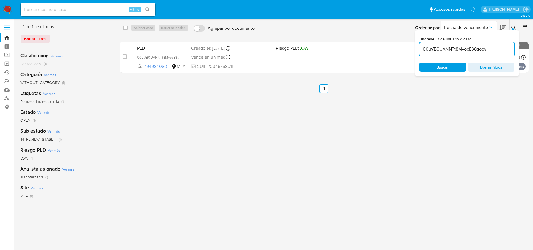
click at [125, 28] on input "checkbox" at bounding box center [125, 28] width 4 height 4
checkbox input "true"
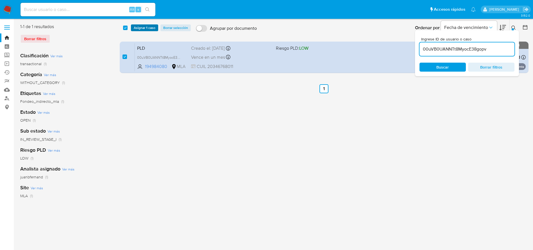
click at [148, 28] on span "Asignar 1 caso" at bounding box center [145, 28] width 22 height 6
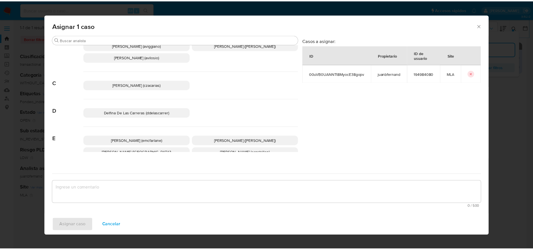
scroll to position [42, 0]
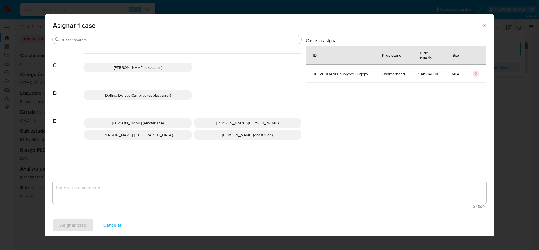
drag, startPoint x: 135, startPoint y: 123, endPoint x: 83, endPoint y: 184, distance: 80.8
click at [135, 123] on span "Elaine Mc Farlane (emcfarlane)" at bounding box center [138, 123] width 52 height 6
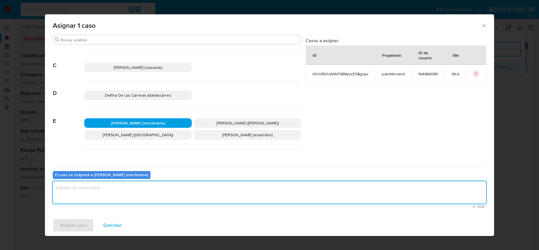
click at [72, 197] on textarea "assign-modal" at bounding box center [269, 192] width 433 height 22
click at [75, 219] on span "Asignar caso" at bounding box center [73, 225] width 26 height 12
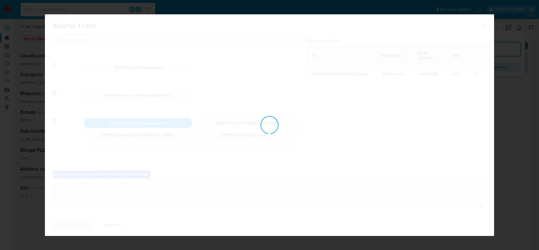
checkbox input "false"
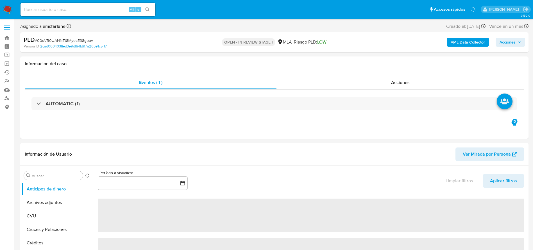
select select "10"
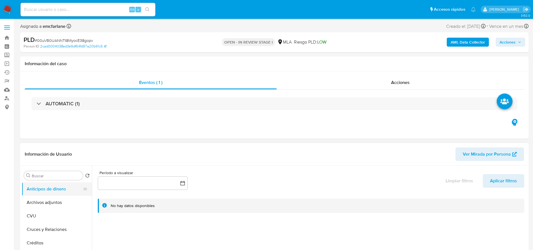
drag, startPoint x: 36, startPoint y: 206, endPoint x: 73, endPoint y: 185, distance: 42.4
click at [37, 206] on button "Archivos adjuntos" at bounding box center [57, 202] width 70 height 13
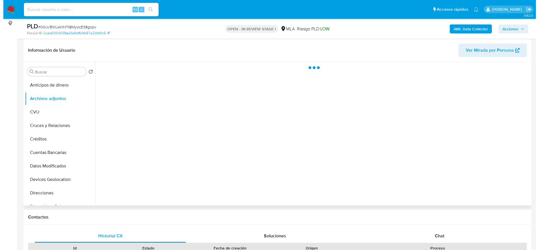
scroll to position [84, 0]
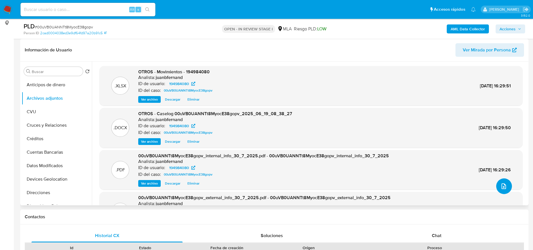
click at [503, 188] on icon "upload-file" at bounding box center [503, 186] width 7 height 7
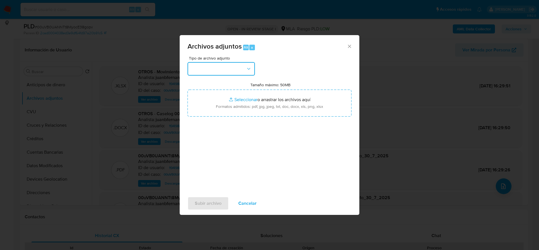
click at [228, 63] on button "button" at bounding box center [221, 68] width 67 height 13
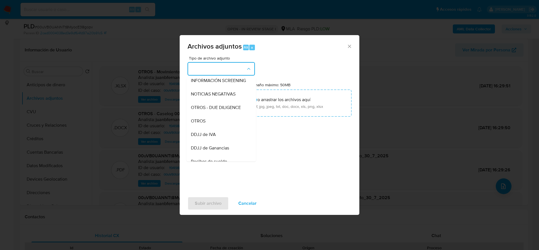
drag, startPoint x: 203, startPoint y: 130, endPoint x: 221, endPoint y: 122, distance: 20.1
click at [203, 128] on div "OTROS" at bounding box center [219, 120] width 57 height 13
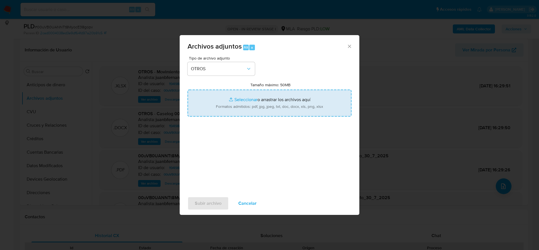
click at [251, 103] on input "Tamaño máximo: 50MB Seleccionar archivos" at bounding box center [270, 103] width 164 height 27
type input "C:\fakepath\v2_Caselog 00uVB0UANNTt8MyocE38gopv_2025_06_19_08_38_27.docx"
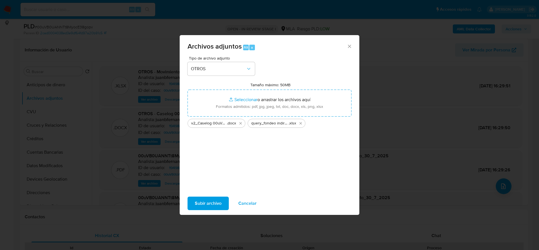
click at [201, 203] on span "Subir archivo" at bounding box center [208, 203] width 27 height 12
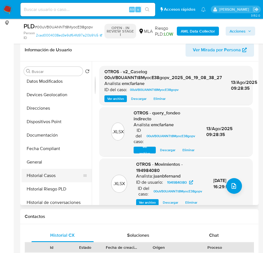
click at [50, 172] on button "Historial Casos" at bounding box center [55, 175] width 66 height 13
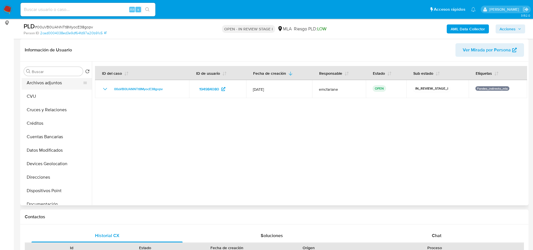
scroll to position [0, 0]
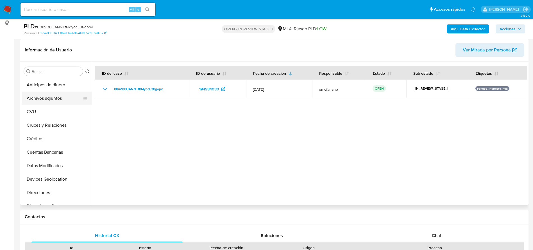
click at [58, 101] on button "Archivos adjuntos" at bounding box center [55, 98] width 66 height 13
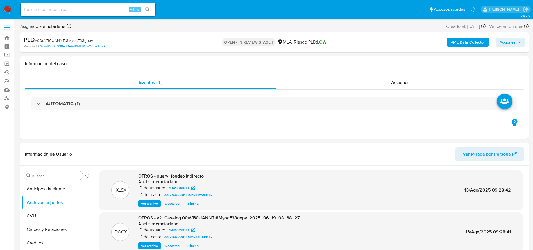
click at [506, 40] on span "Acciones" at bounding box center [507, 42] width 16 height 9
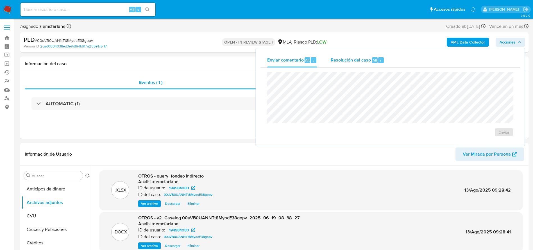
click at [373, 67] on div "Resolución del caso Alt r" at bounding box center [357, 60] width 54 height 15
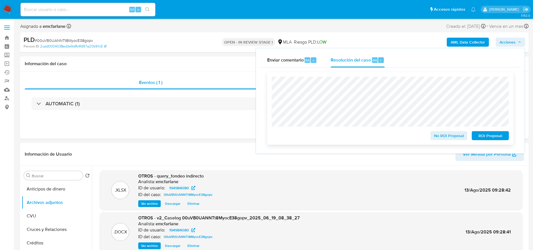
click at [494, 133] on span "ROI Proposal" at bounding box center [489, 136] width 29 height 8
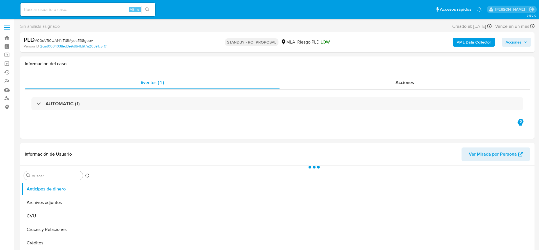
select select "10"
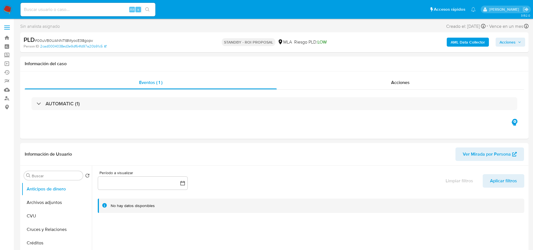
click at [104, 14] on div "Alt s" at bounding box center [87, 9] width 135 height 13
click at [101, 8] on input at bounding box center [87, 9] width 135 height 7
paste input "lt4y9tfZVmoH4PNxomLXN2hj"
type input "lt4y9tfZVmoH4PNxomLXN2hj"
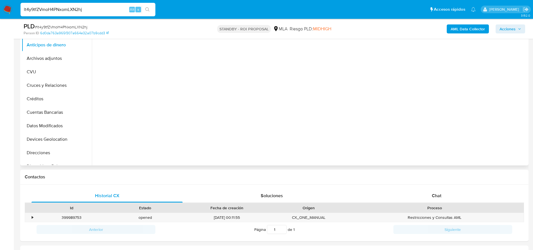
scroll to position [126, 0]
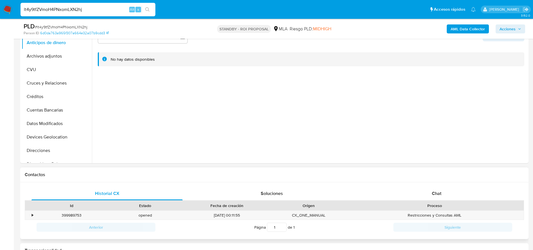
select select "10"
click at [69, 214] on div "399989753" at bounding box center [72, 215] width 74 height 9
copy div "399989753"
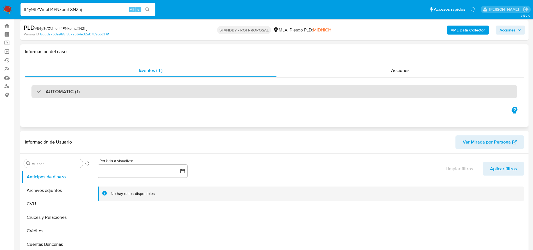
scroll to position [0, 0]
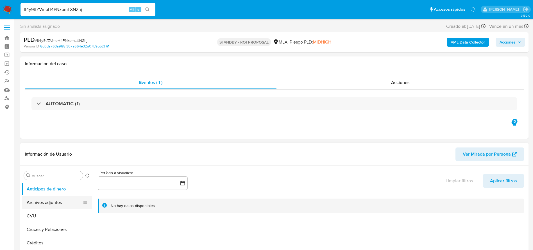
click at [37, 203] on button "Archivos adjuntos" at bounding box center [55, 202] width 66 height 13
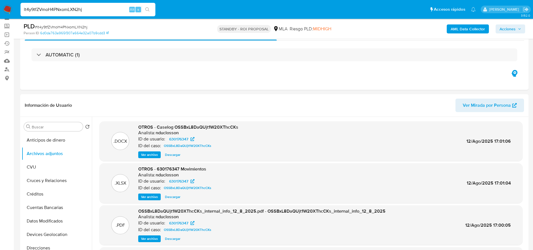
scroll to position [42, 0]
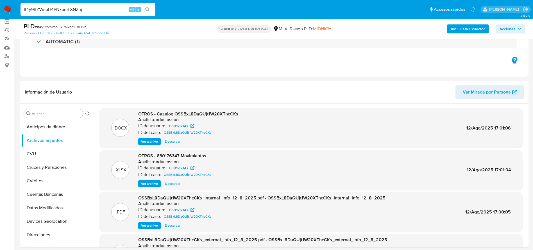
click at [0, 9] on nav "Pausado Ver notificaciones lt4y9tfZVmoH4PNxomLXN2hj Alt s Accesos rápidos Presi…" at bounding box center [266, 9] width 533 height 19
click at [11, 12] on img at bounding box center [8, 10] width 10 height 10
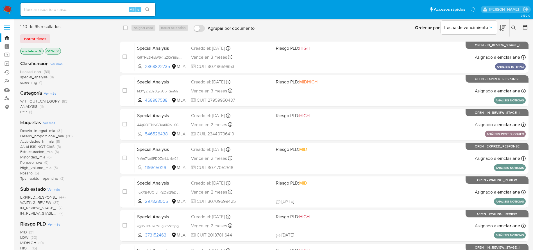
click at [40, 38] on span "Borrar filtros" at bounding box center [35, 39] width 22 height 8
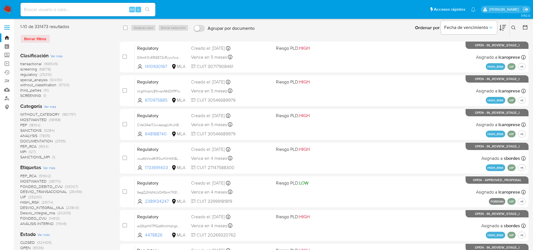
click at [512, 28] on icon at bounding box center [513, 28] width 4 height 4
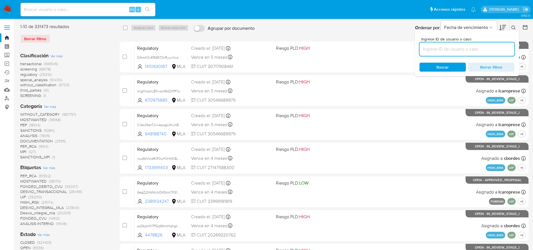
click at [428, 49] on input at bounding box center [466, 48] width 95 height 7
type input "ySfWCjkh1kWdVLK5D4Fd42yA"
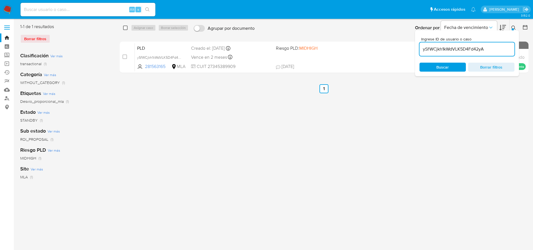
click at [127, 26] on input "checkbox" at bounding box center [125, 28] width 4 height 4
checkbox input "true"
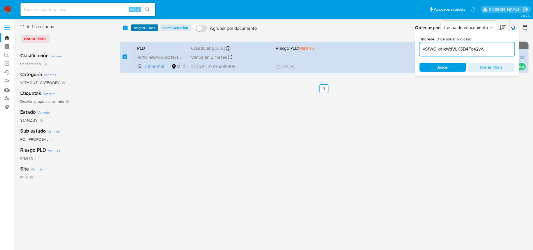
click at [145, 25] on span "Asignar 1 caso" at bounding box center [145, 28] width 22 height 6
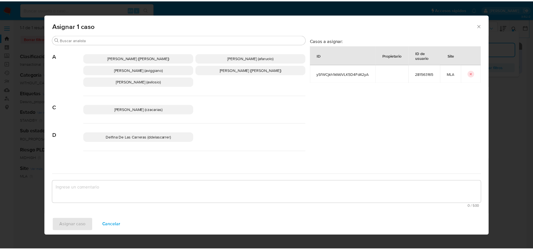
scroll to position [42, 0]
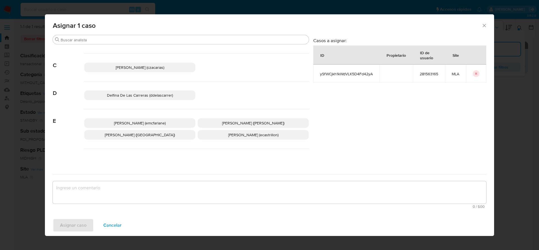
click at [144, 122] on span "Elaine Mc Farlane (emcfarlane)" at bounding box center [140, 123] width 52 height 6
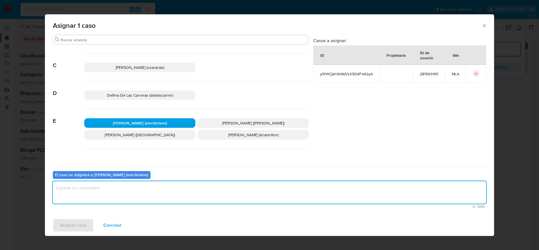
click at [110, 188] on textarea "assign-modal" at bounding box center [269, 192] width 433 height 22
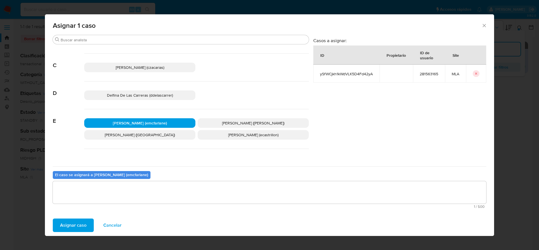
click at [60, 223] on button "Asignar caso" at bounding box center [73, 224] width 41 height 13
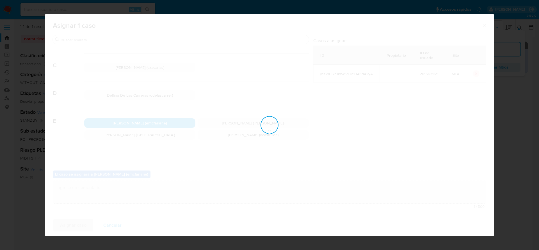
checkbox input "false"
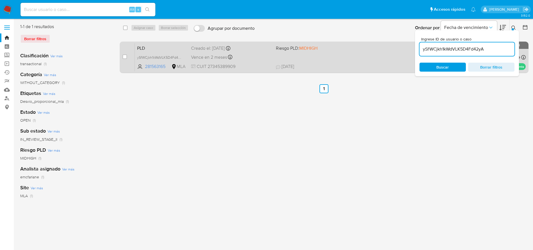
click at [341, 57] on div "PLD ySfWCjkh1kWdVLK5D4Fd42yA 281563165 MLA Riesgo PLD: MIDHIGH Creado el: 12/07…" at bounding box center [330, 57] width 391 height 28
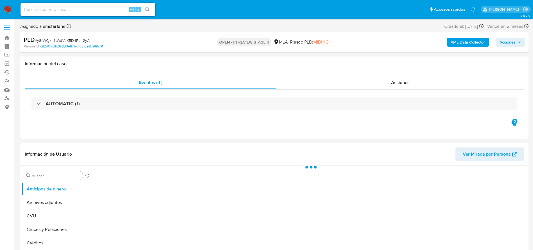
click at [517, 41] on span "Acciones" at bounding box center [510, 42] width 22 height 8
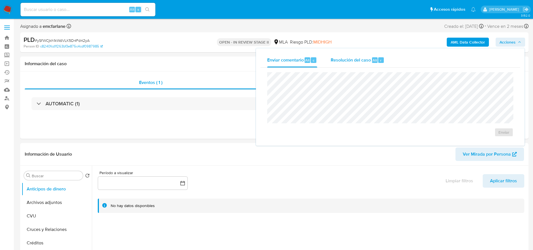
click at [373, 62] on span "Alt" at bounding box center [374, 60] width 4 height 5
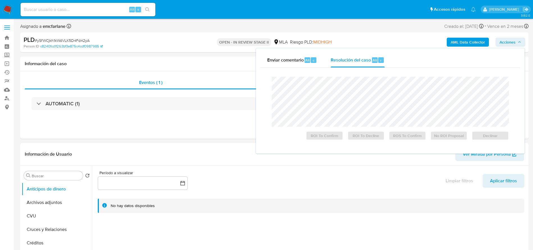
select select "10"
click at [493, 139] on span "Declinar" at bounding box center [489, 136] width 29 height 8
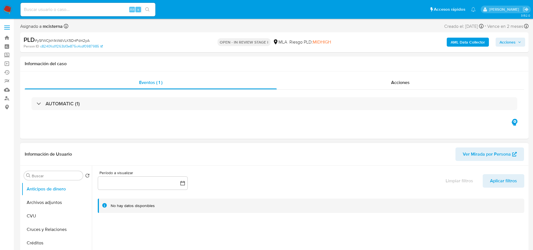
select select "10"
